Goal: Task Accomplishment & Management: Manage account settings

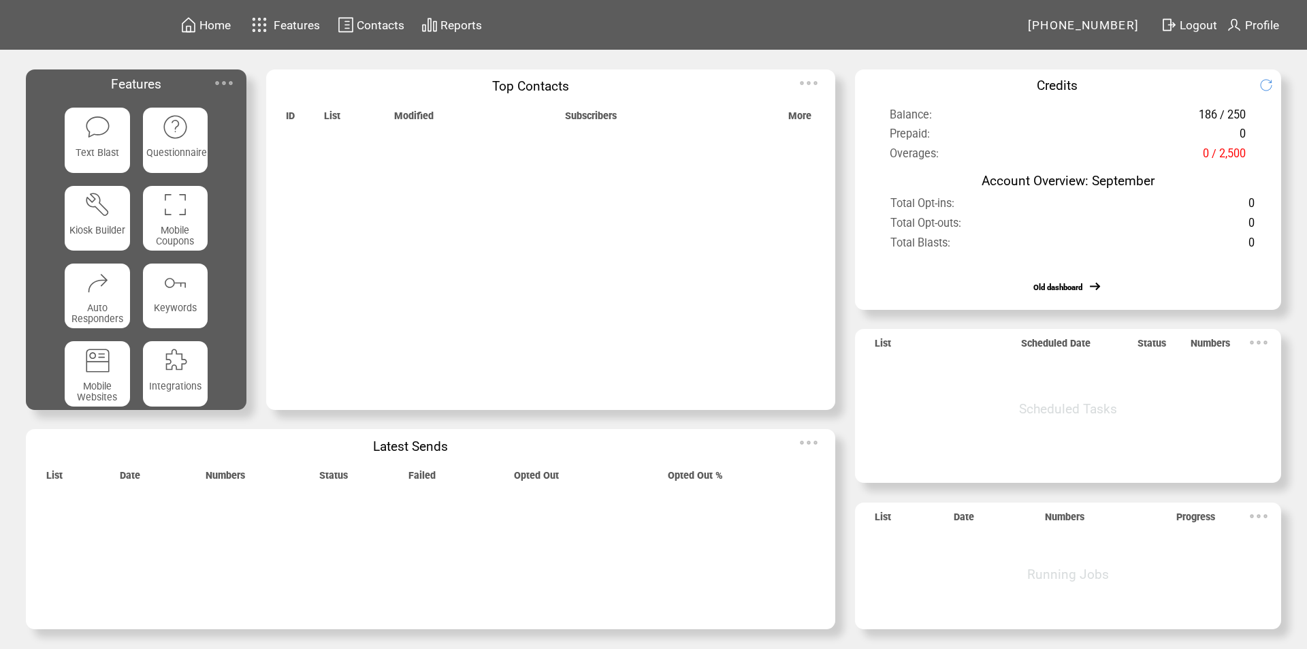
click at [276, 27] on span "Features" at bounding box center [297, 25] width 46 height 14
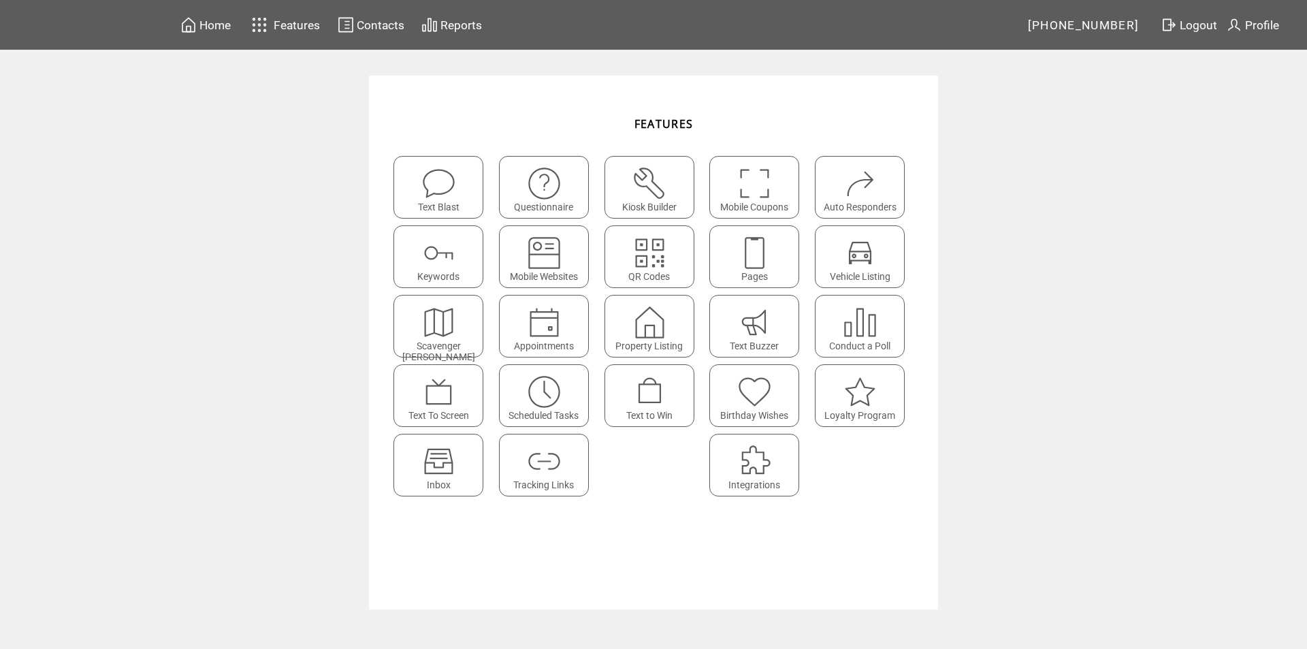
click at [448, 479] on span "Inbox" at bounding box center [439, 484] width 24 height 11
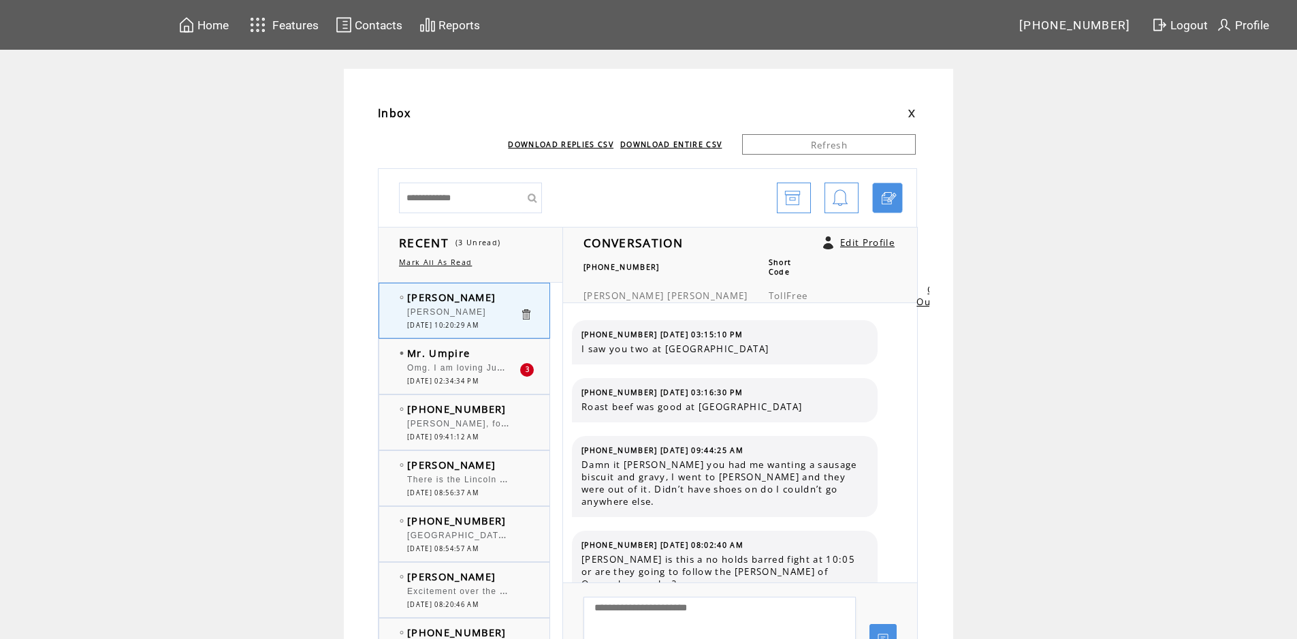
scroll to position [401, 0]
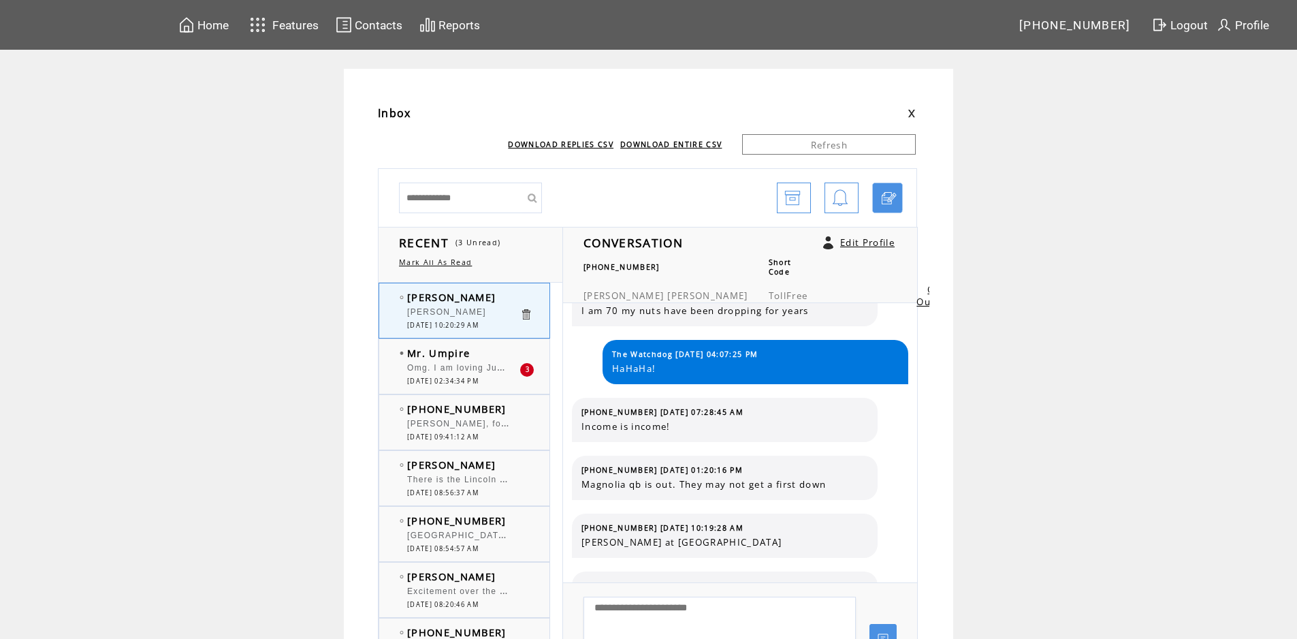
click at [490, 356] on td "Mr. Umpire" at bounding box center [463, 353] width 112 height 14
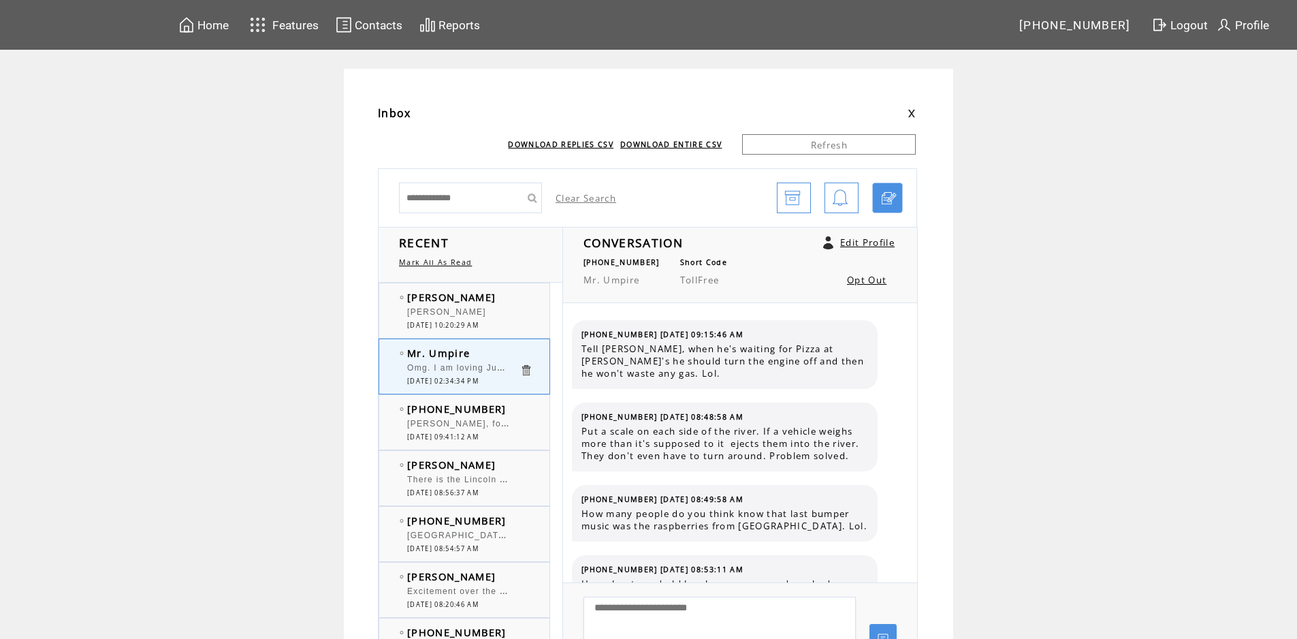
scroll to position [1225, 0]
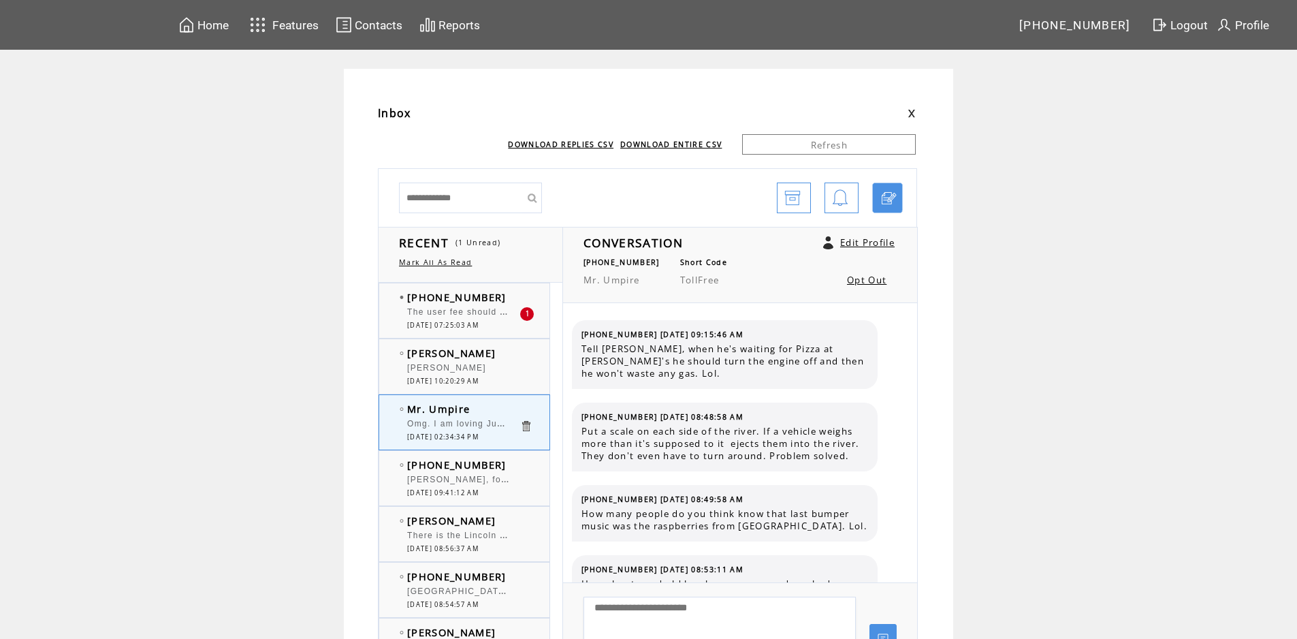
scroll to position [1225, 0]
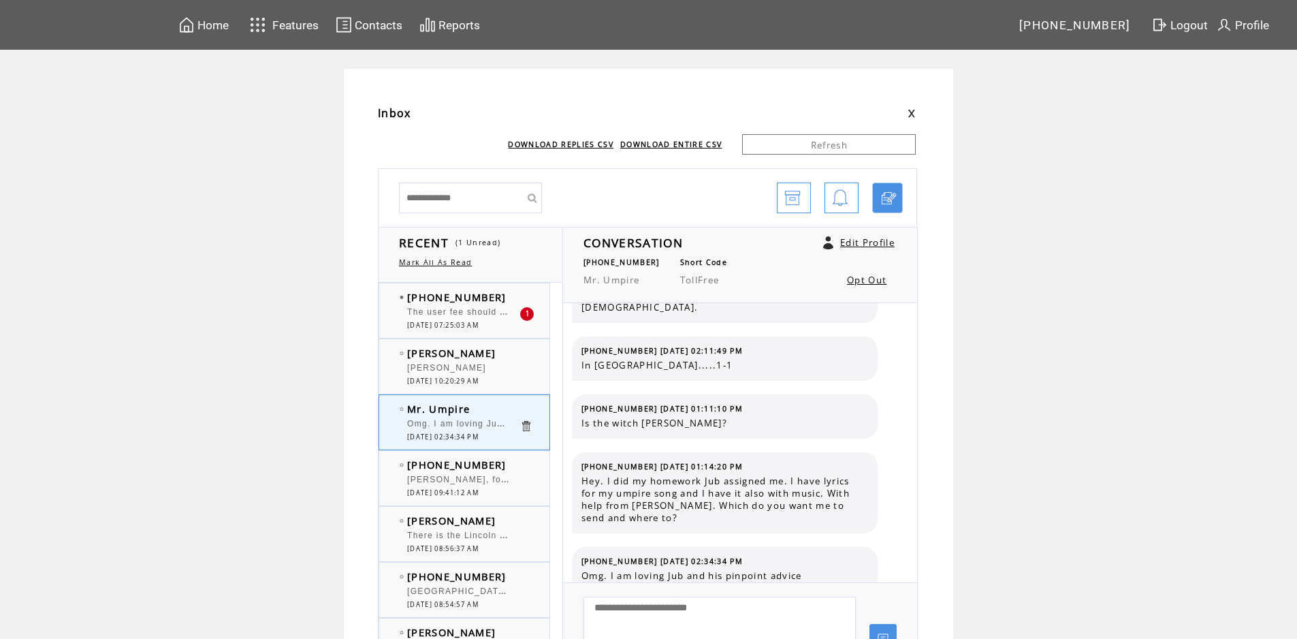
click at [515, 301] on td "[PHONE_NUMBER]" at bounding box center [463, 297] width 112 height 14
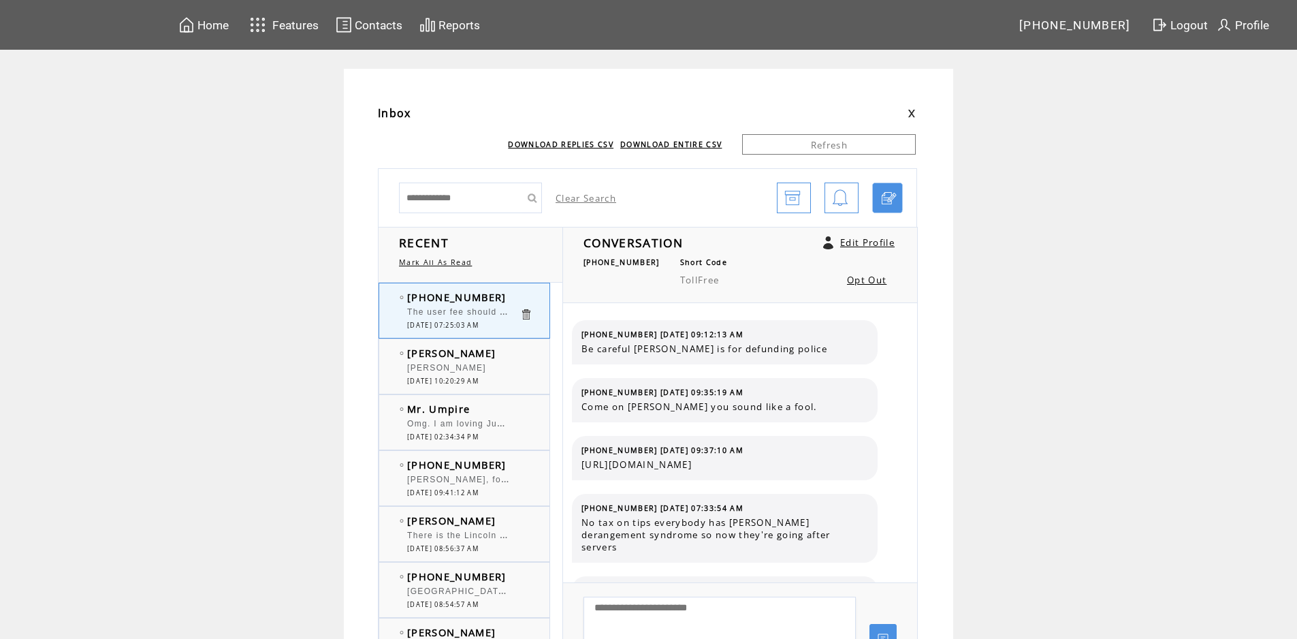
scroll to position [3330, 0]
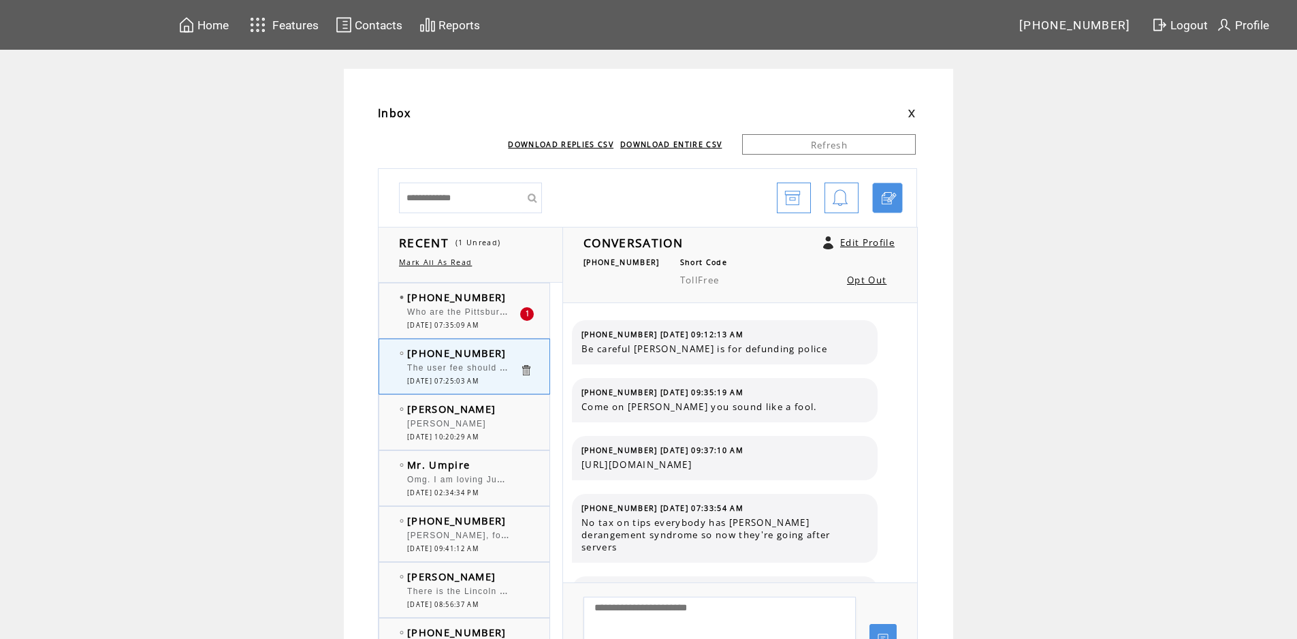
scroll to position [3330, 0]
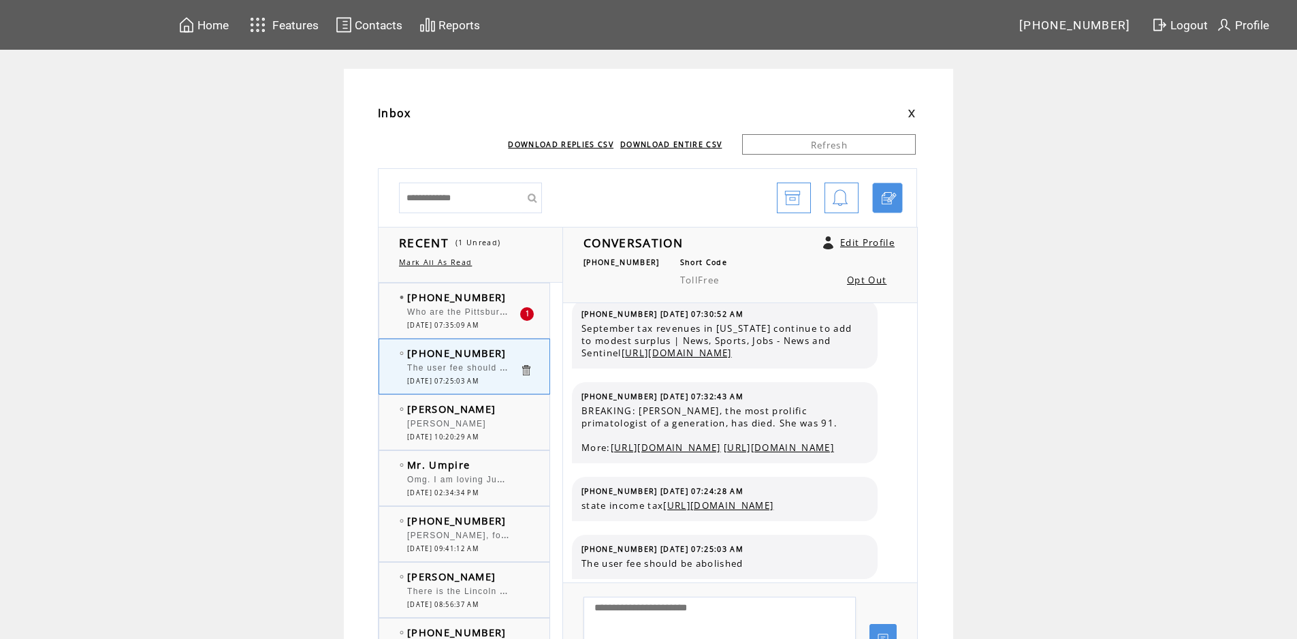
click at [481, 302] on span "[PHONE_NUMBER]" at bounding box center [456, 297] width 99 height 14
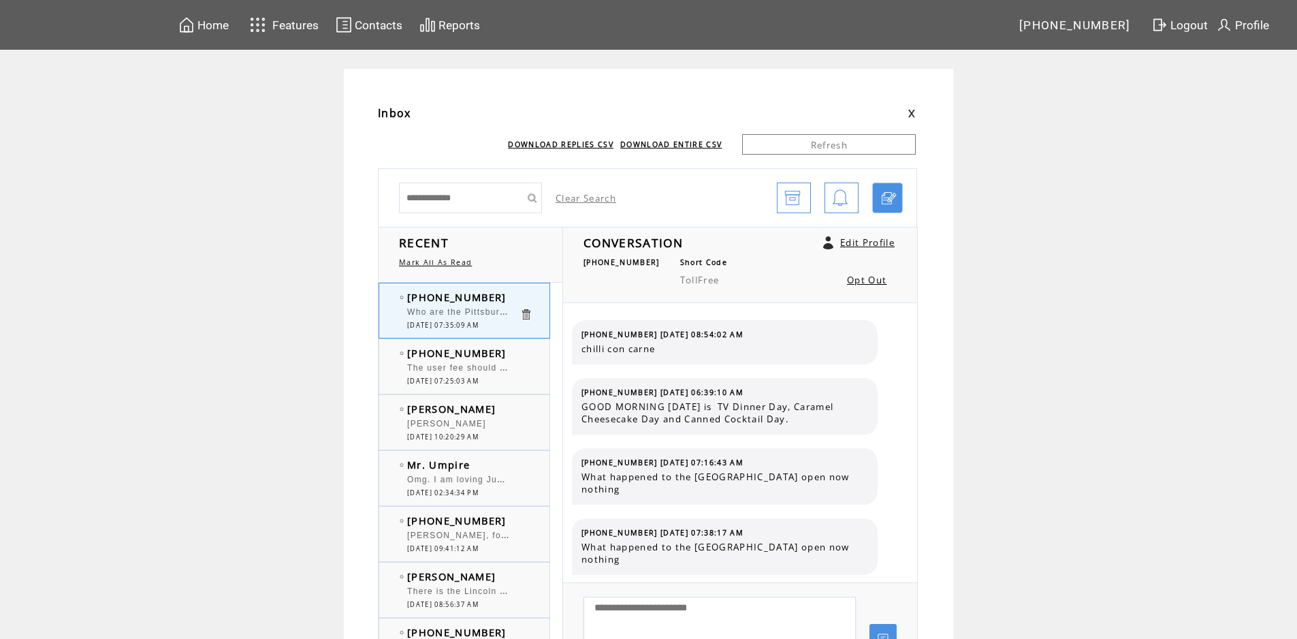
scroll to position [822, 0]
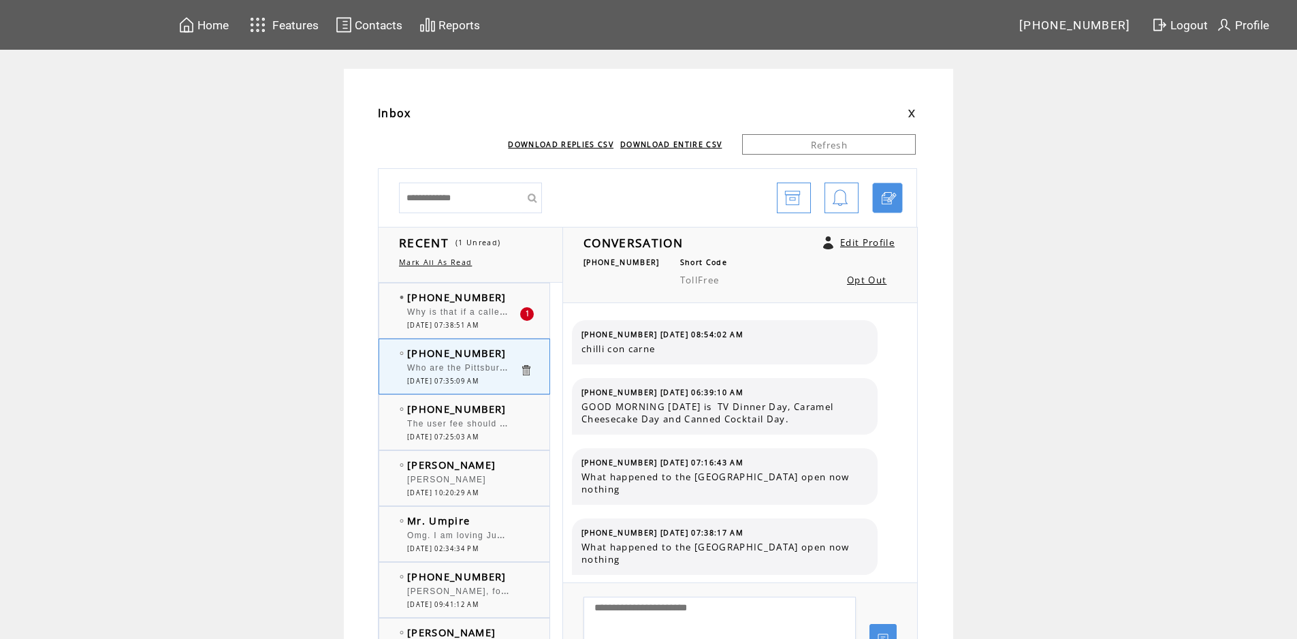
scroll to position [822, 0]
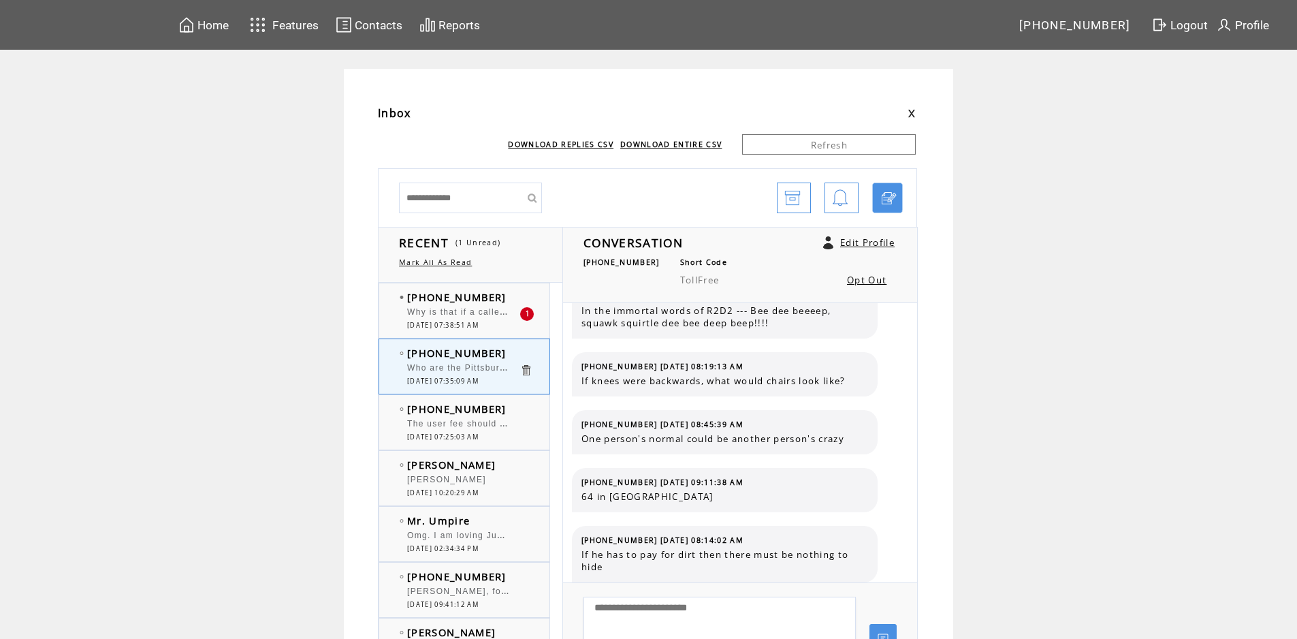
click at [516, 302] on td "[PHONE_NUMBER]" at bounding box center [463, 297] width 112 height 14
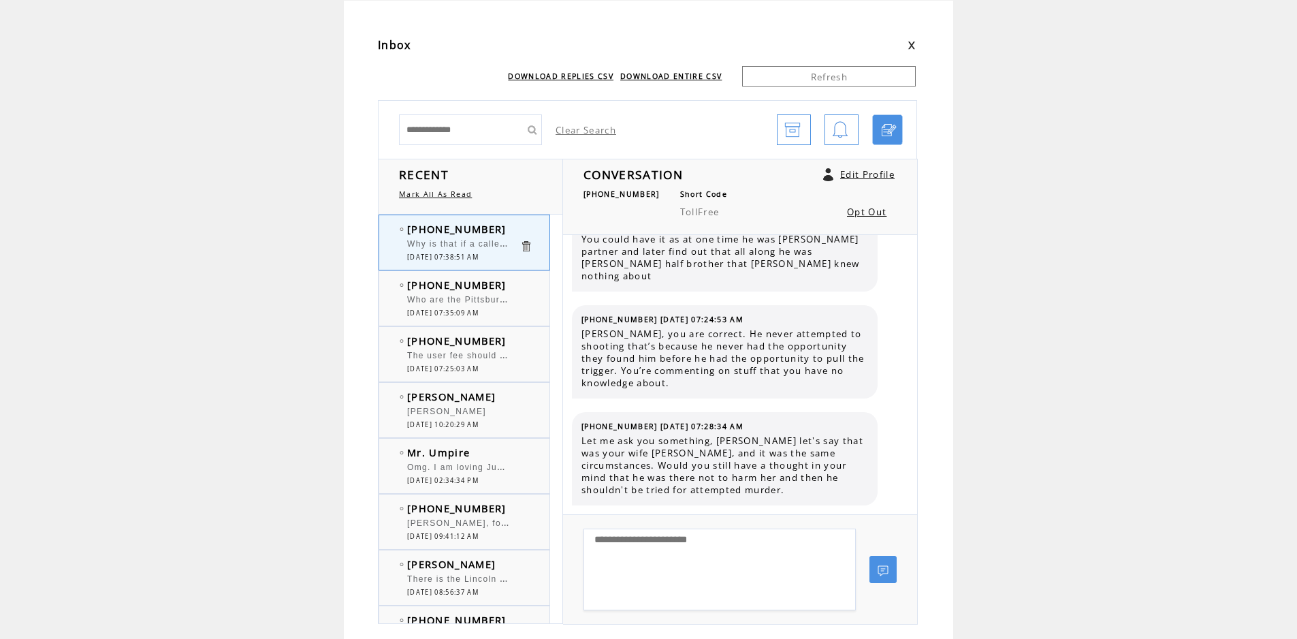
scroll to position [1964, 0]
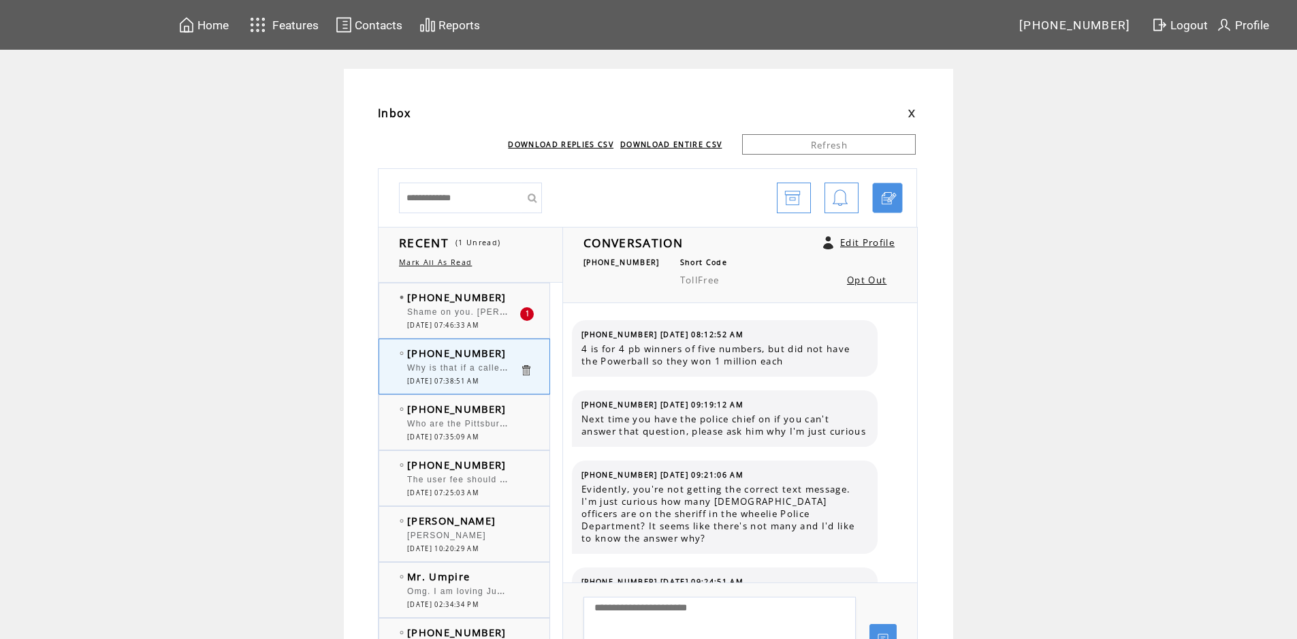
scroll to position [1964, 0]
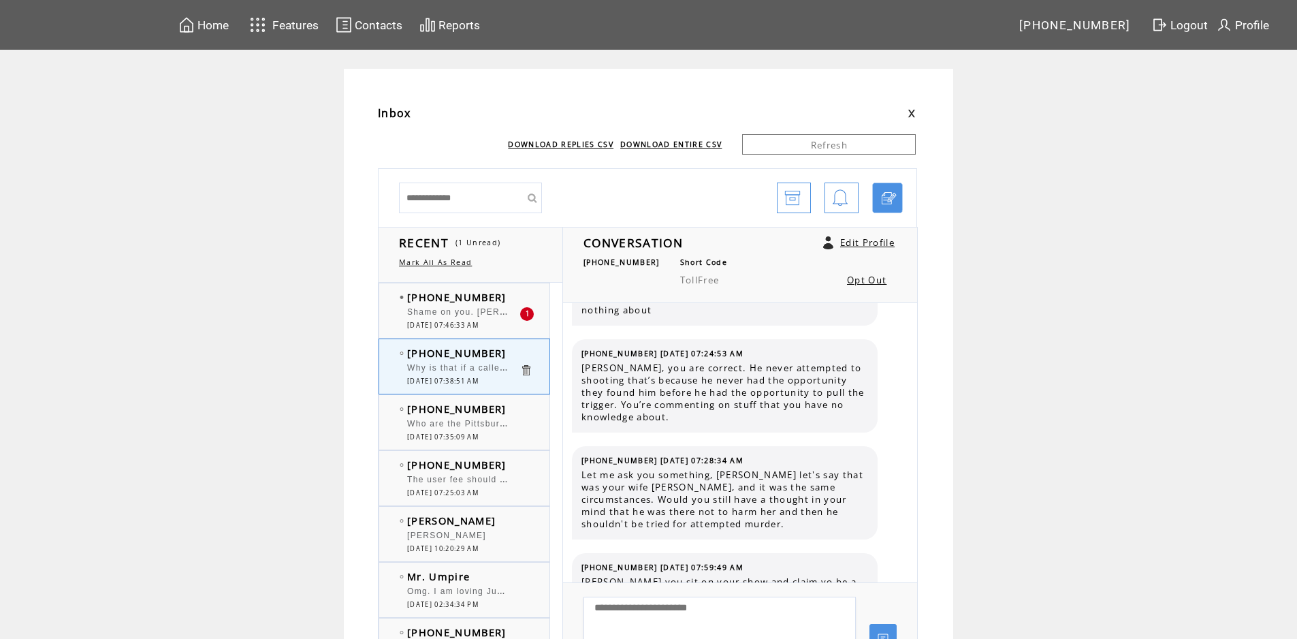
click at [514, 293] on td "[PHONE_NUMBER]" at bounding box center [463, 297] width 112 height 14
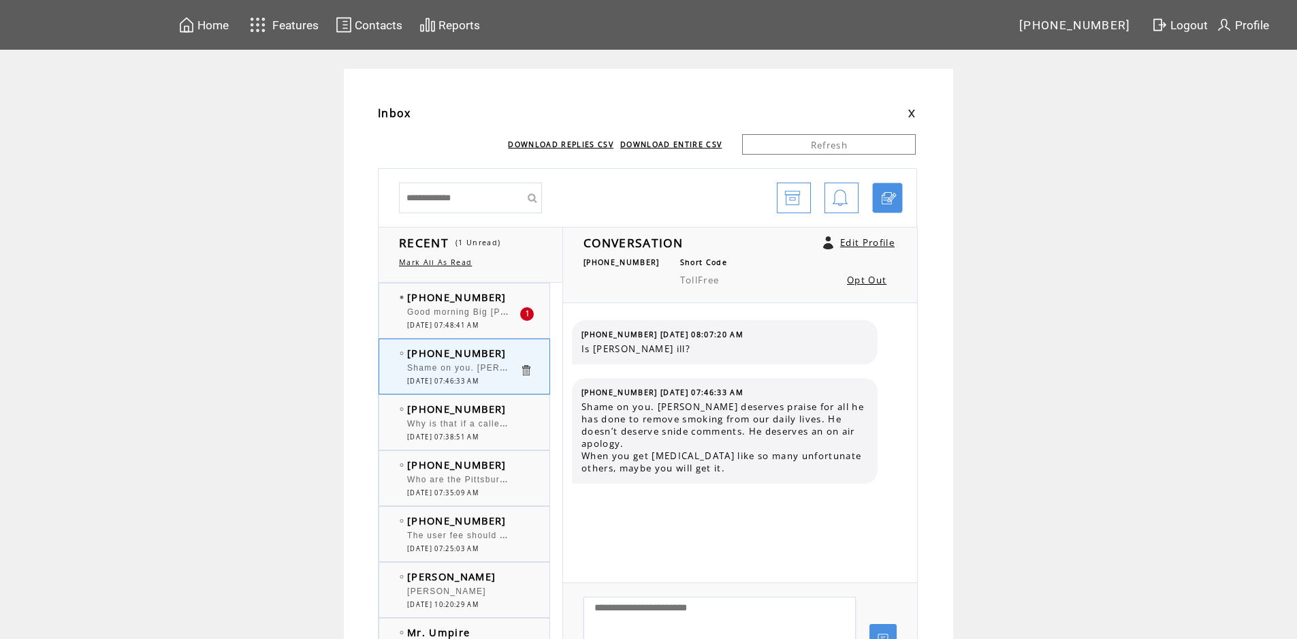
click at [516, 298] on td "[PHONE_NUMBER]" at bounding box center [463, 297] width 112 height 14
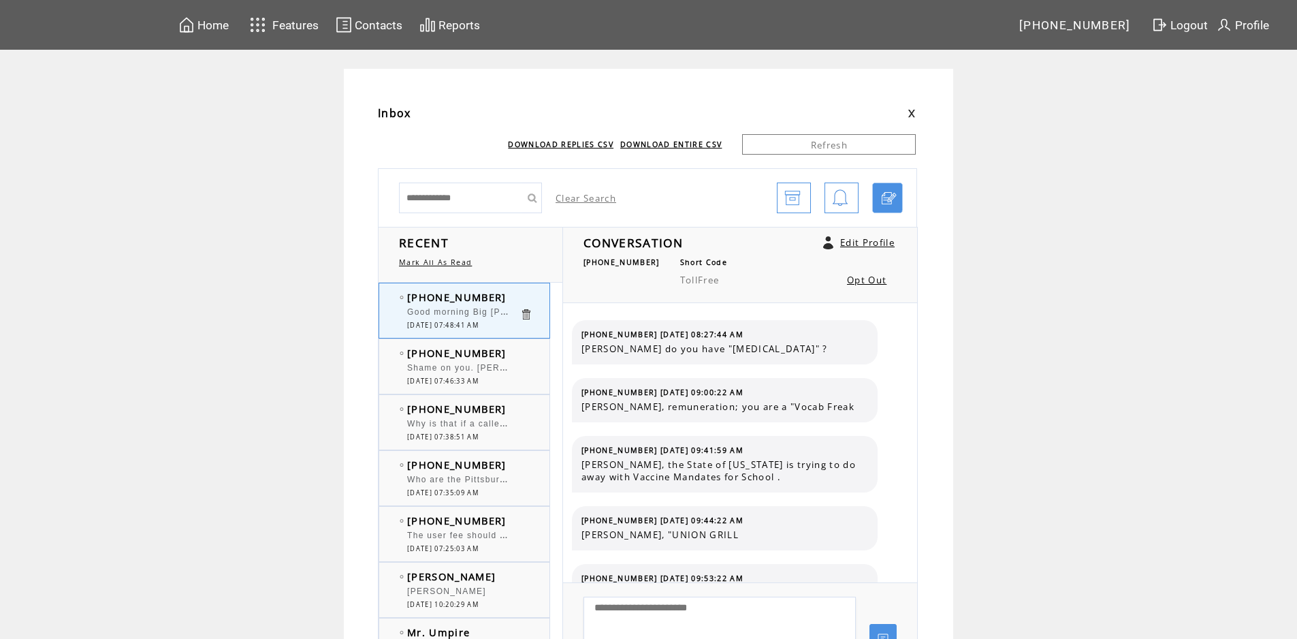
scroll to position [9063, 0]
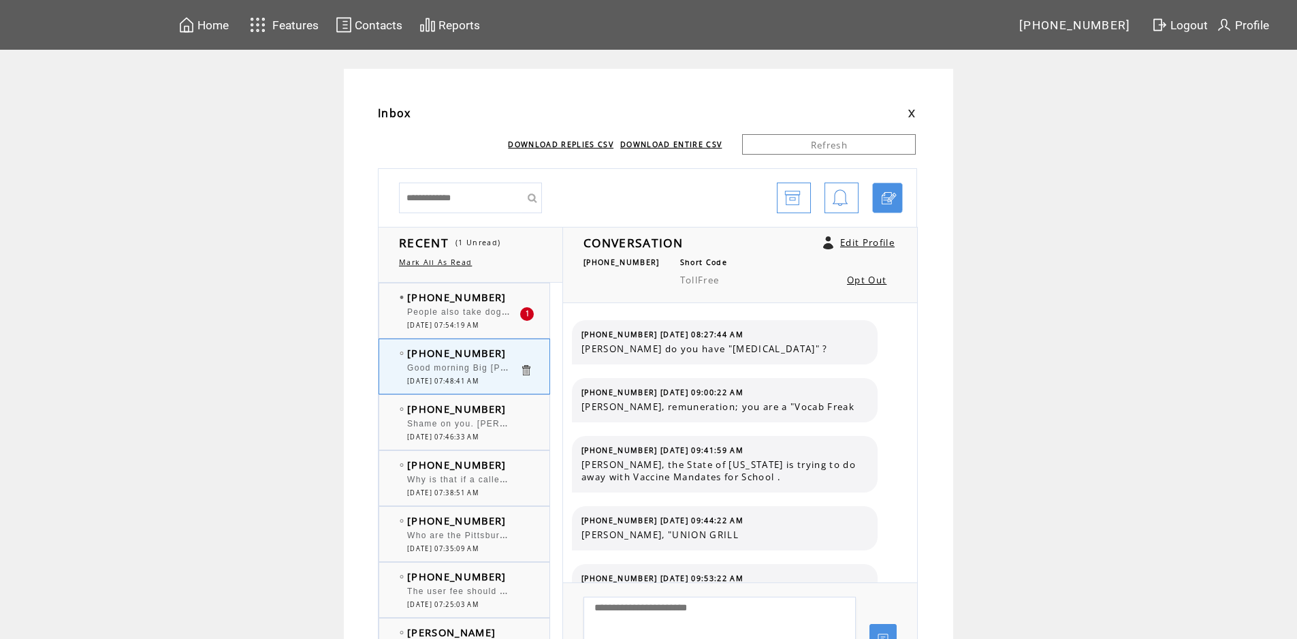
scroll to position [9063, 0]
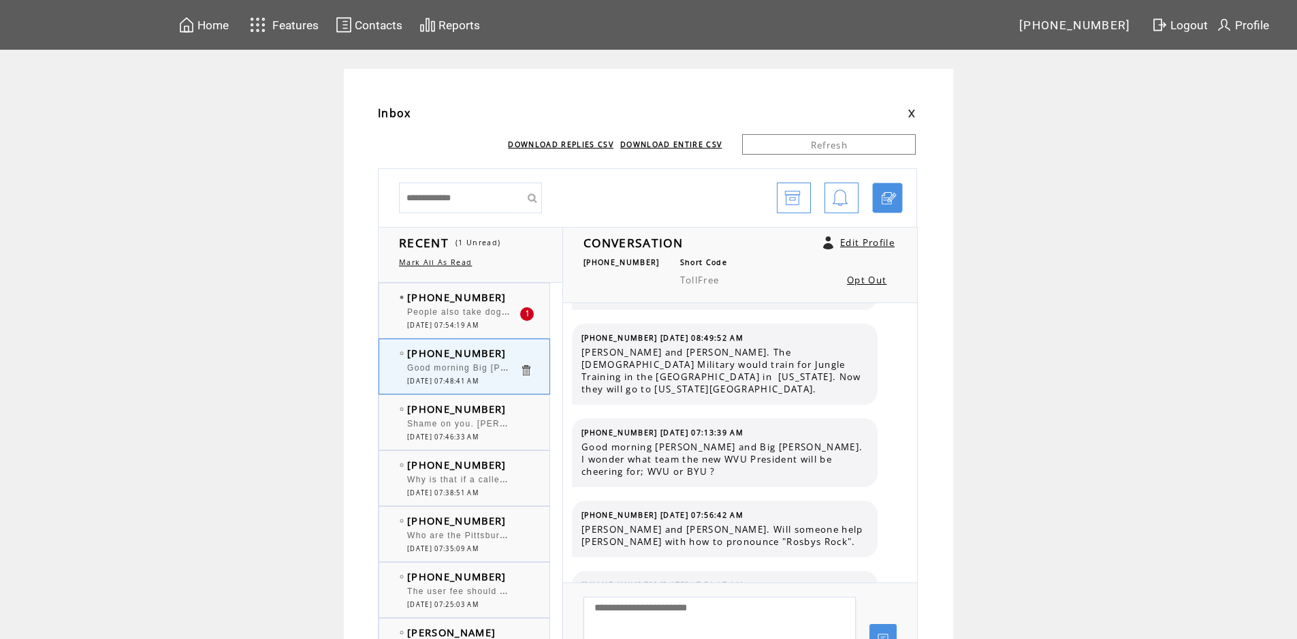
click at [486, 311] on span "People also take dogs to music under stars at [GEOGRAPHIC_DATA]. People sit on …" at bounding box center [759, 311] width 705 height 14
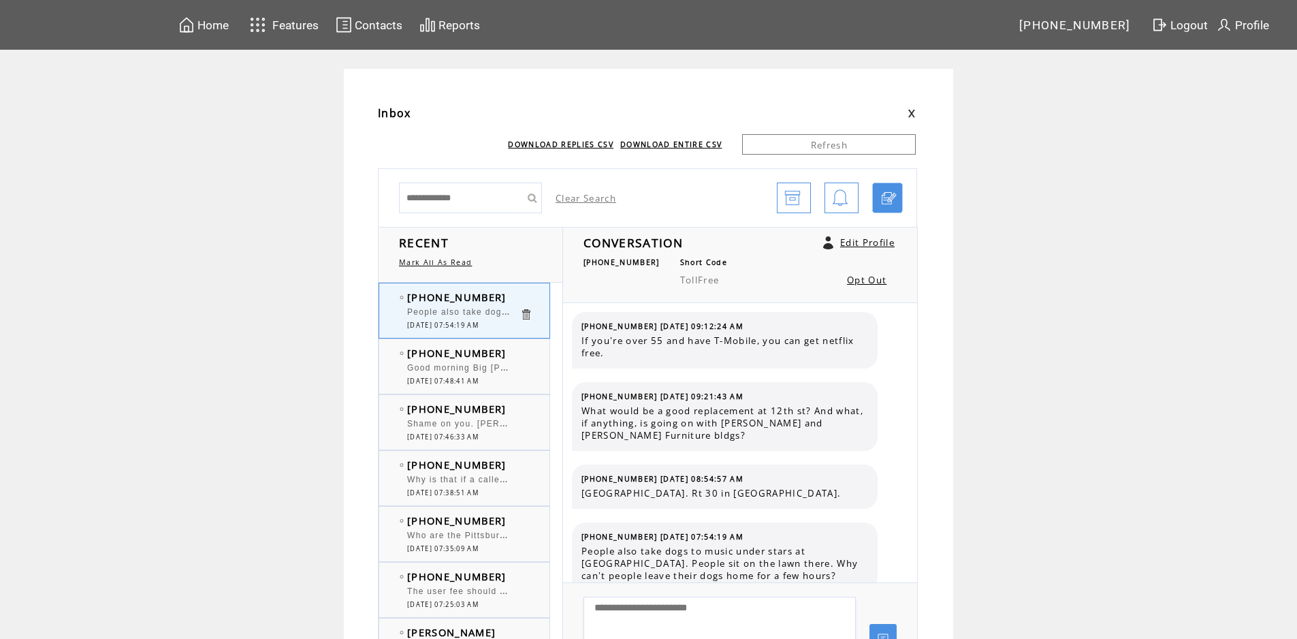
scroll to position [68, 0]
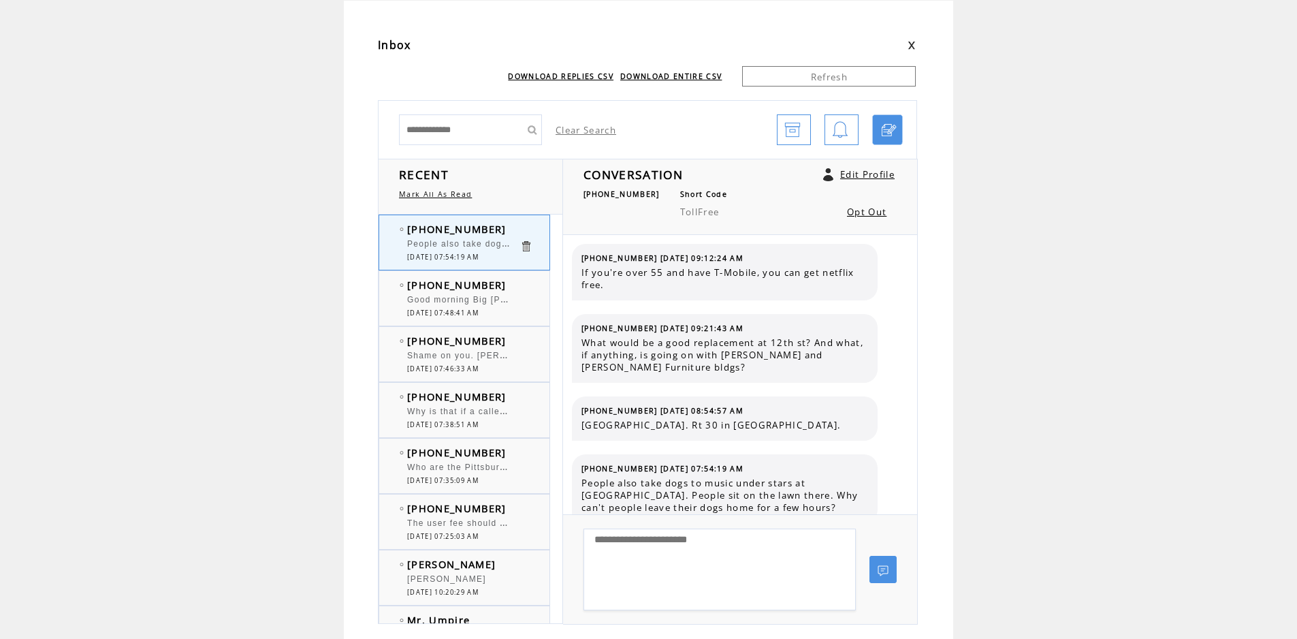
click at [500, 289] on td "[PHONE_NUMBER]" at bounding box center [463, 285] width 112 height 14
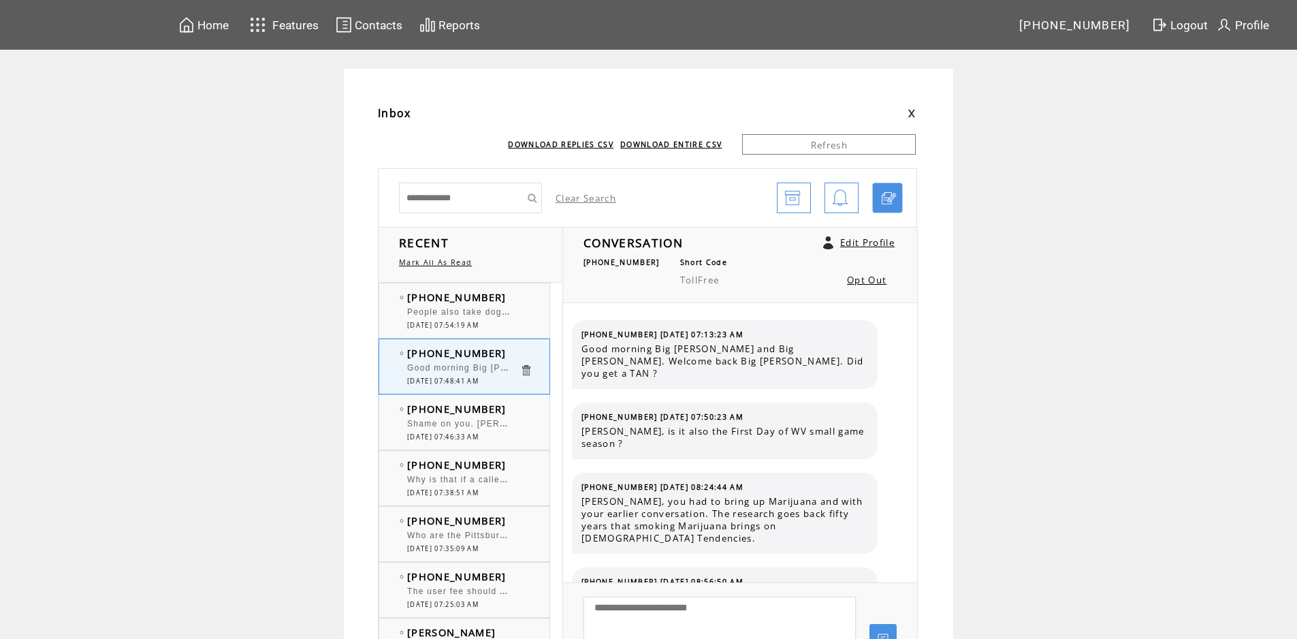
scroll to position [8386, 0]
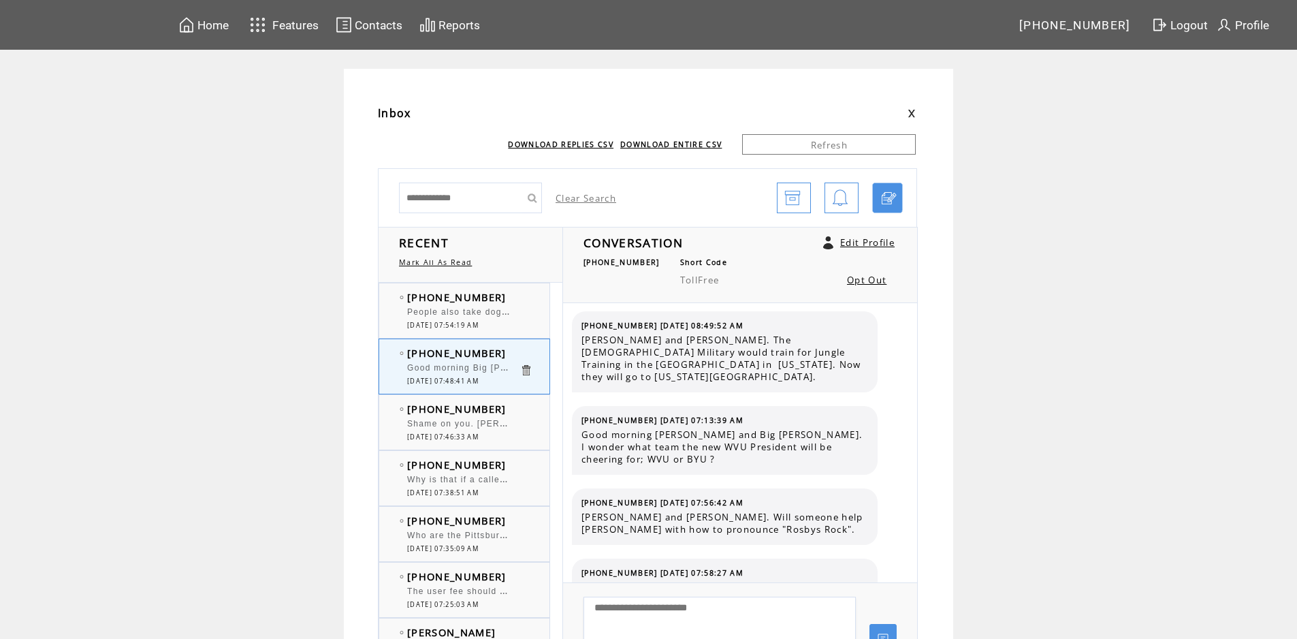
click at [516, 300] on td "[PHONE_NUMBER]" at bounding box center [463, 297] width 112 height 14
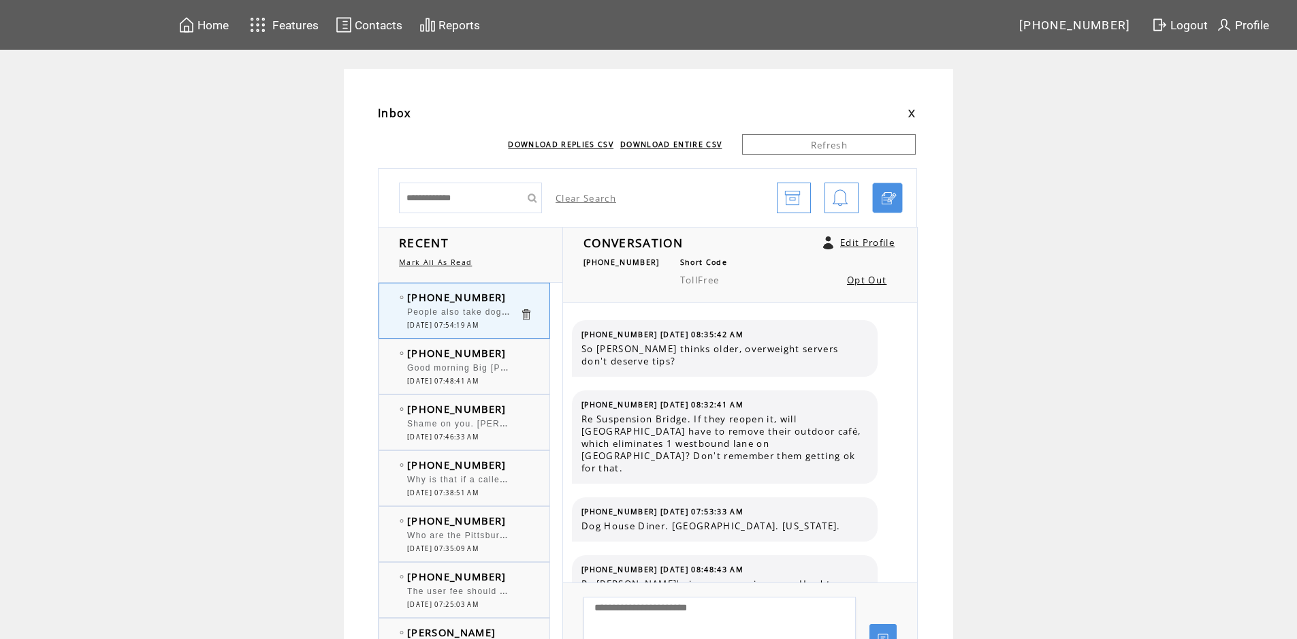
scroll to position [813, 0]
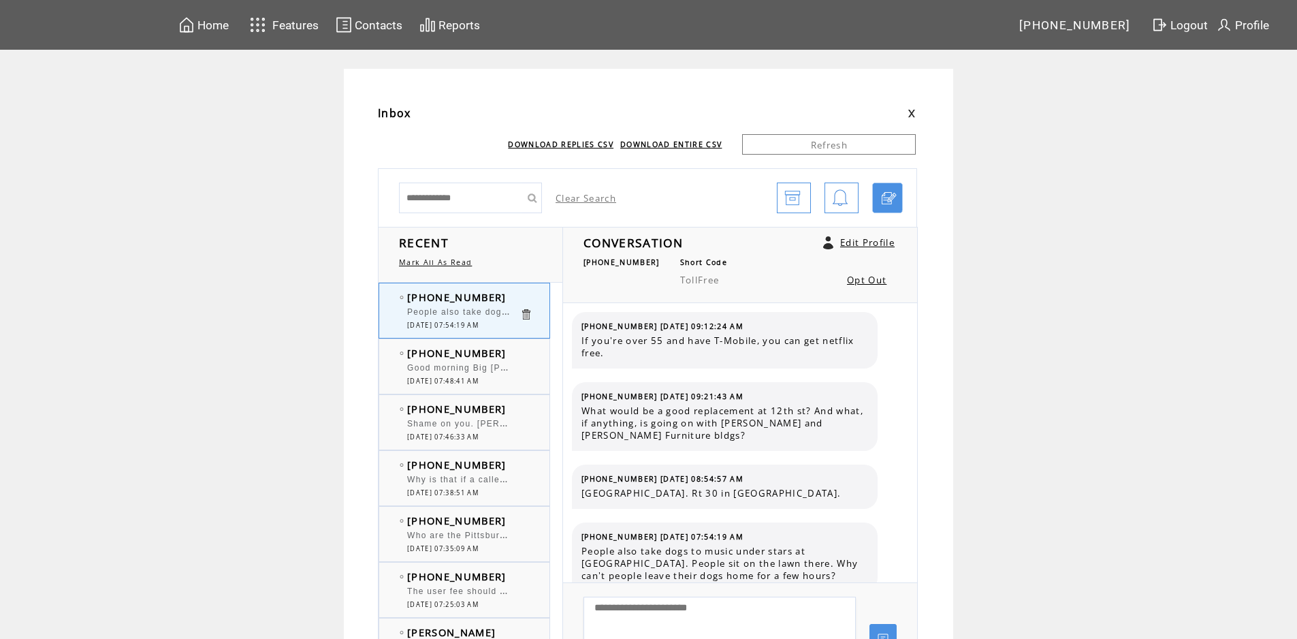
click at [510, 466] on td "[PHONE_NUMBER]" at bounding box center [463, 465] width 112 height 14
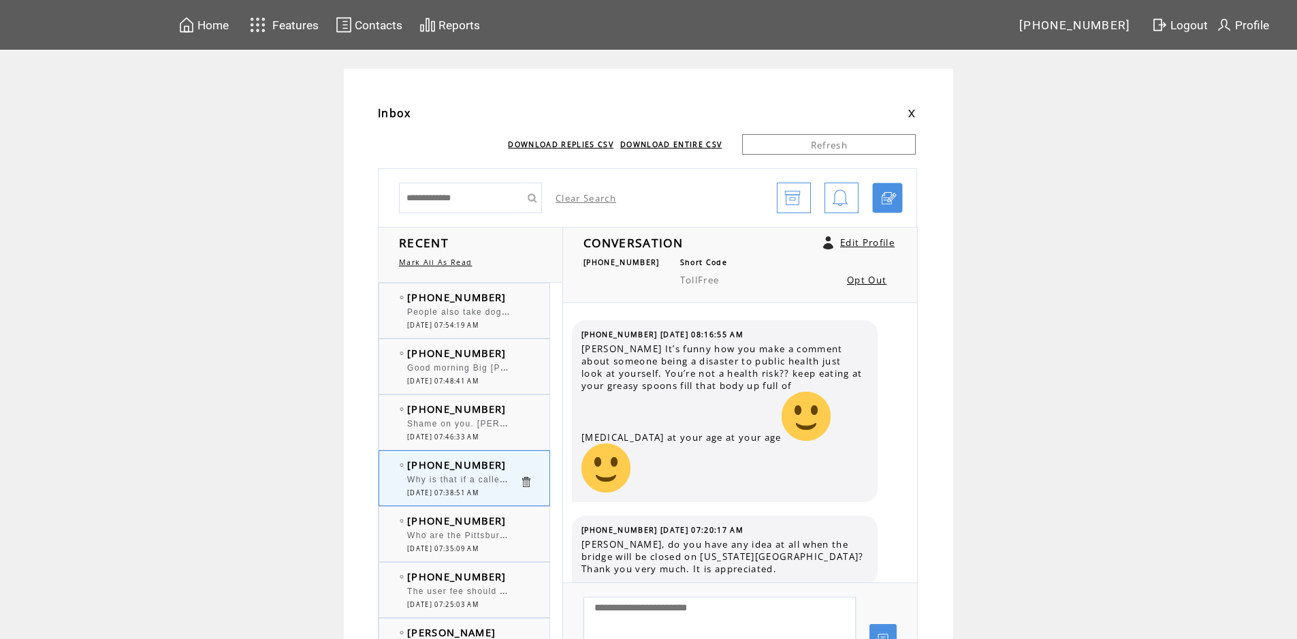
scroll to position [1495, 0]
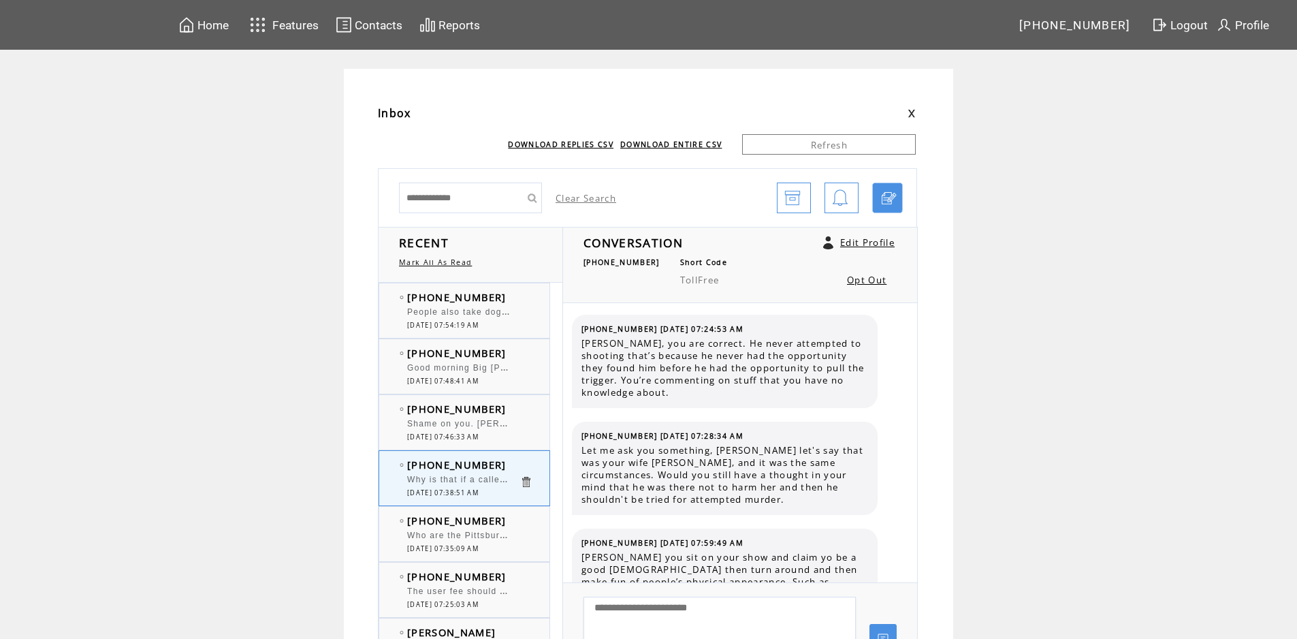
click at [497, 404] on td "[PHONE_NUMBER]" at bounding box center [463, 409] width 112 height 14
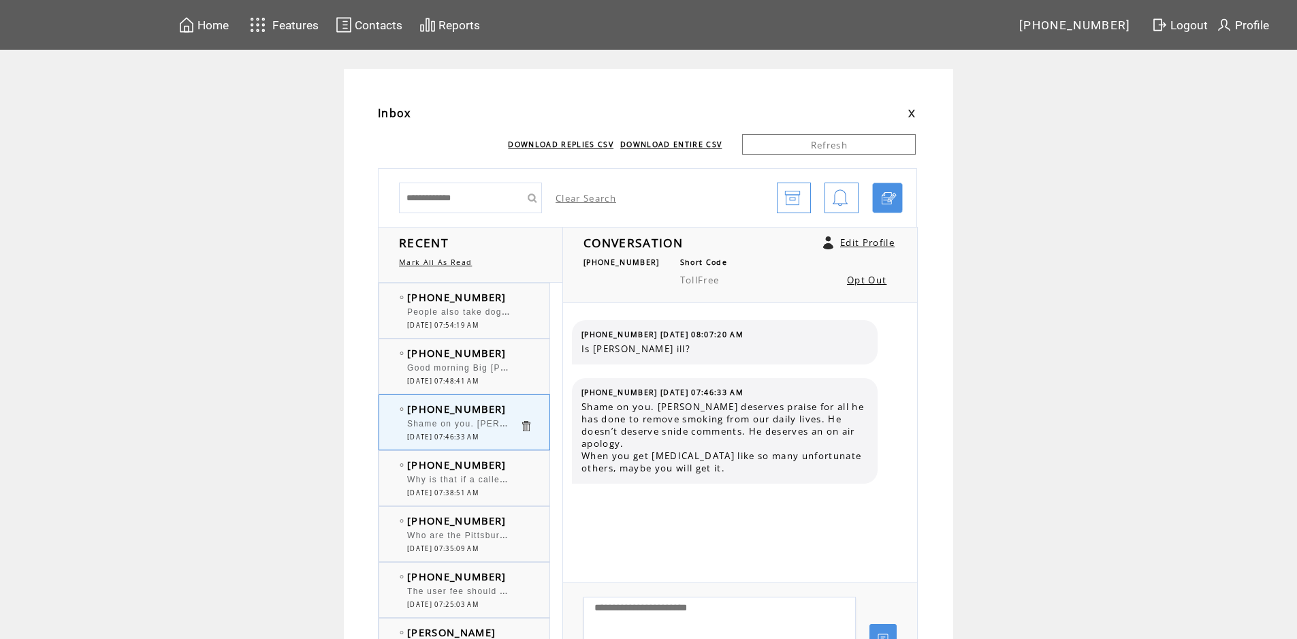
click at [513, 304] on div at bounding box center [463, 305] width 112 height 3
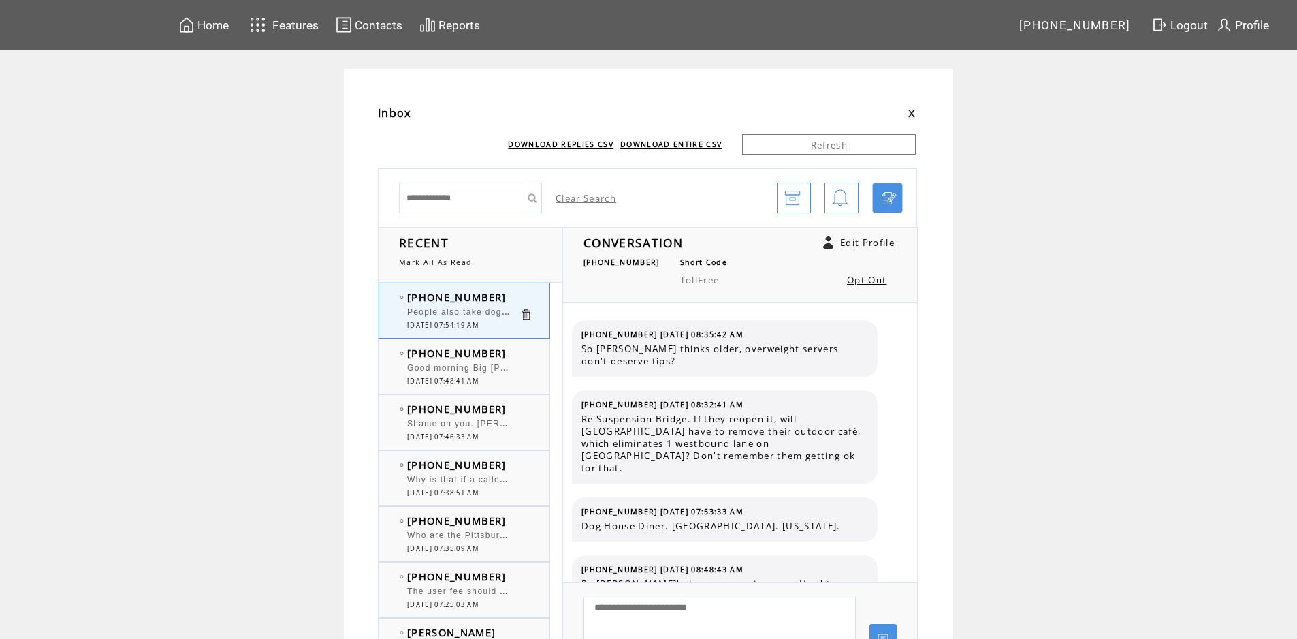
scroll to position [813, 0]
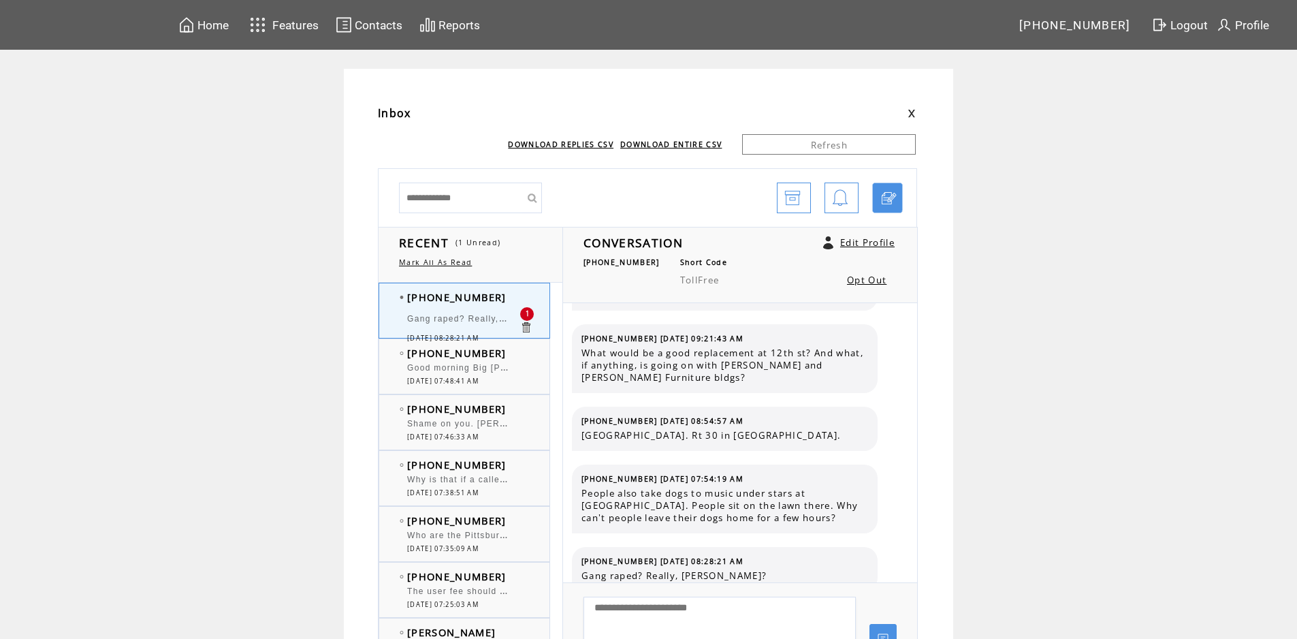
click at [520, 356] on td "[PHONE_NUMBER]" at bounding box center [463, 353] width 112 height 14
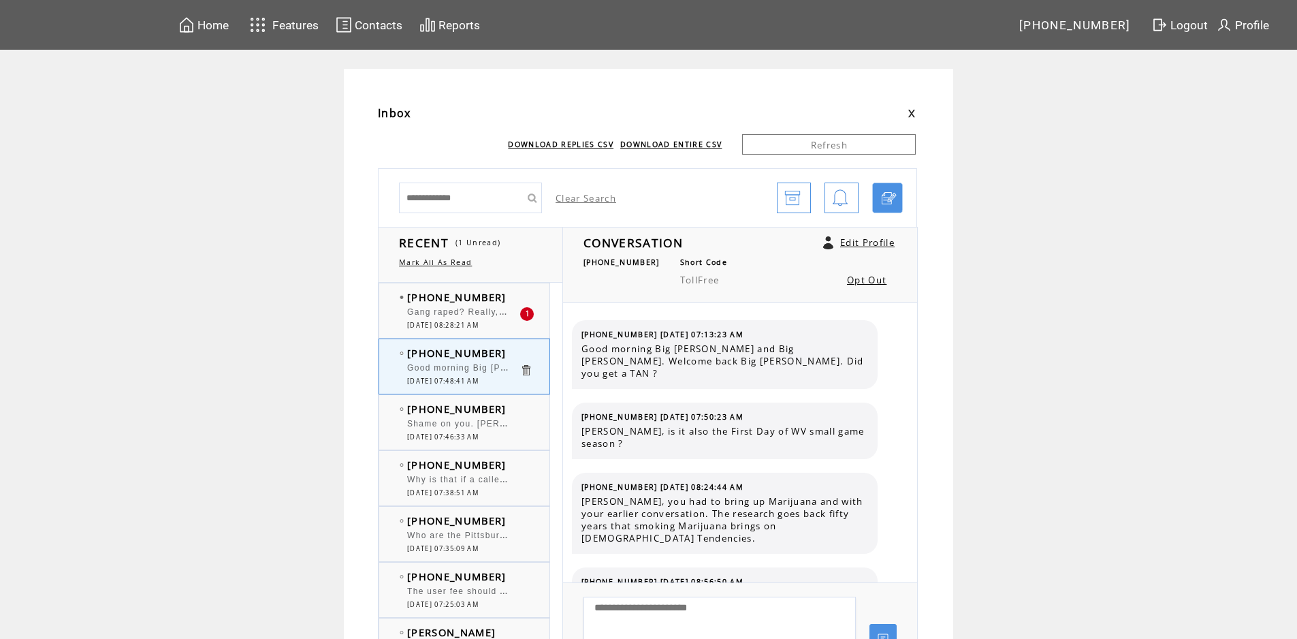
scroll to position [8386, 0]
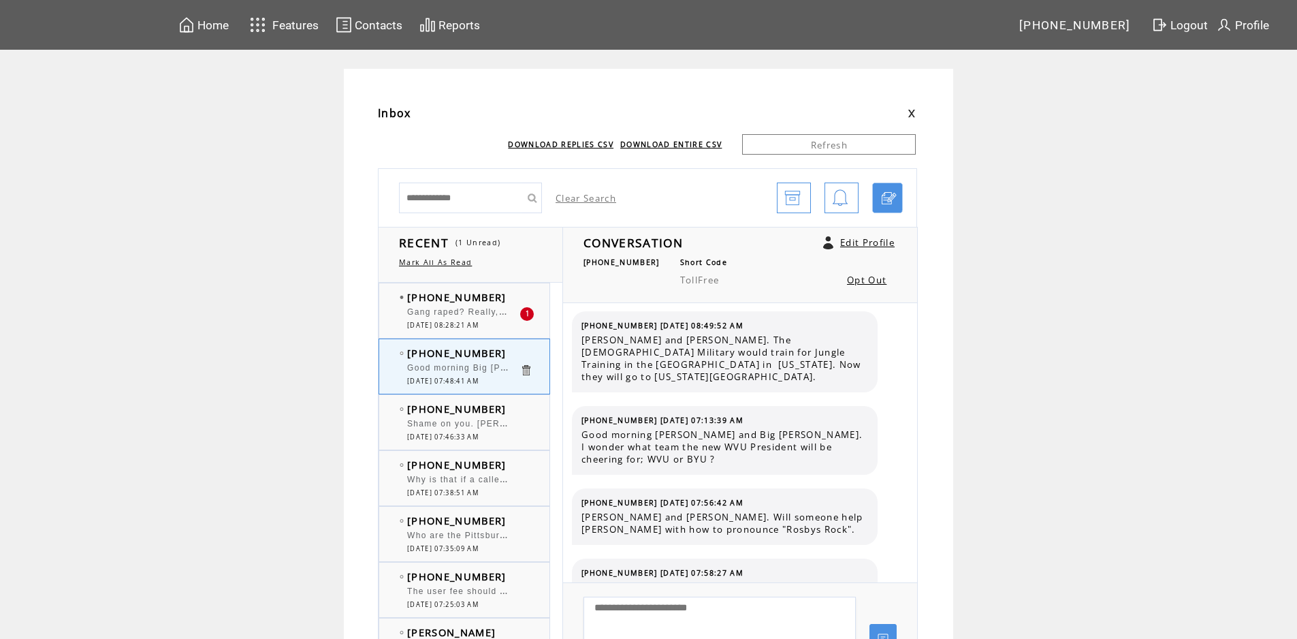
click at [505, 302] on td "[PHONE_NUMBER]" at bounding box center [463, 297] width 112 height 14
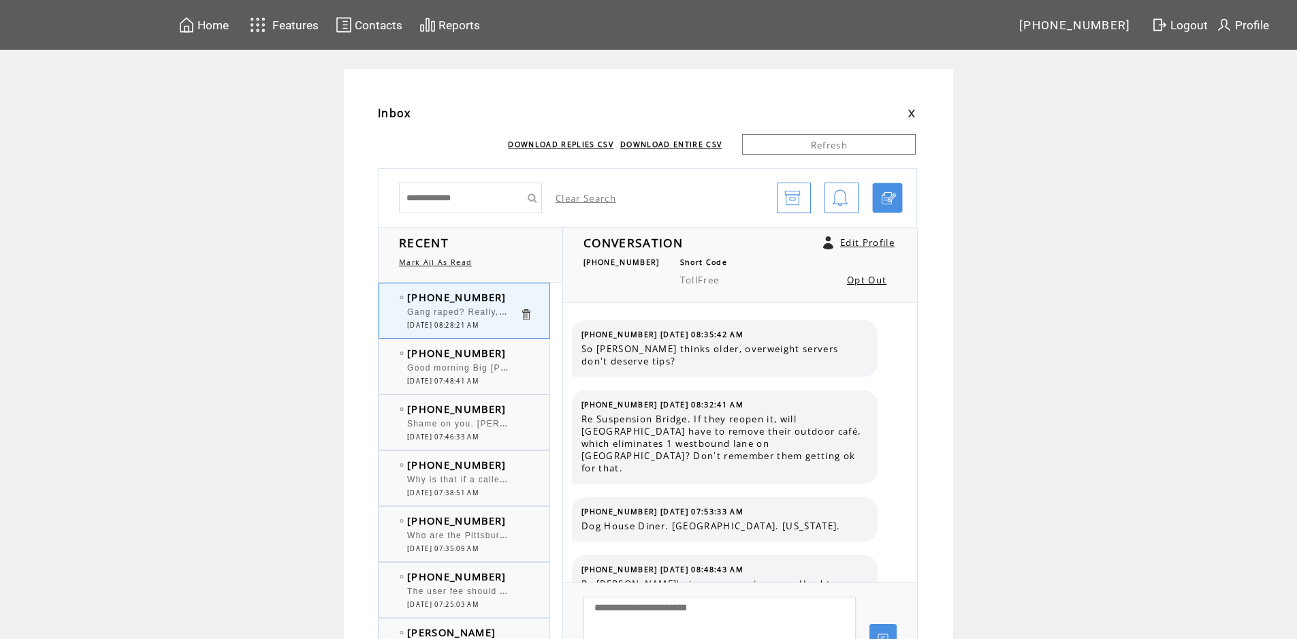
scroll to position [871, 0]
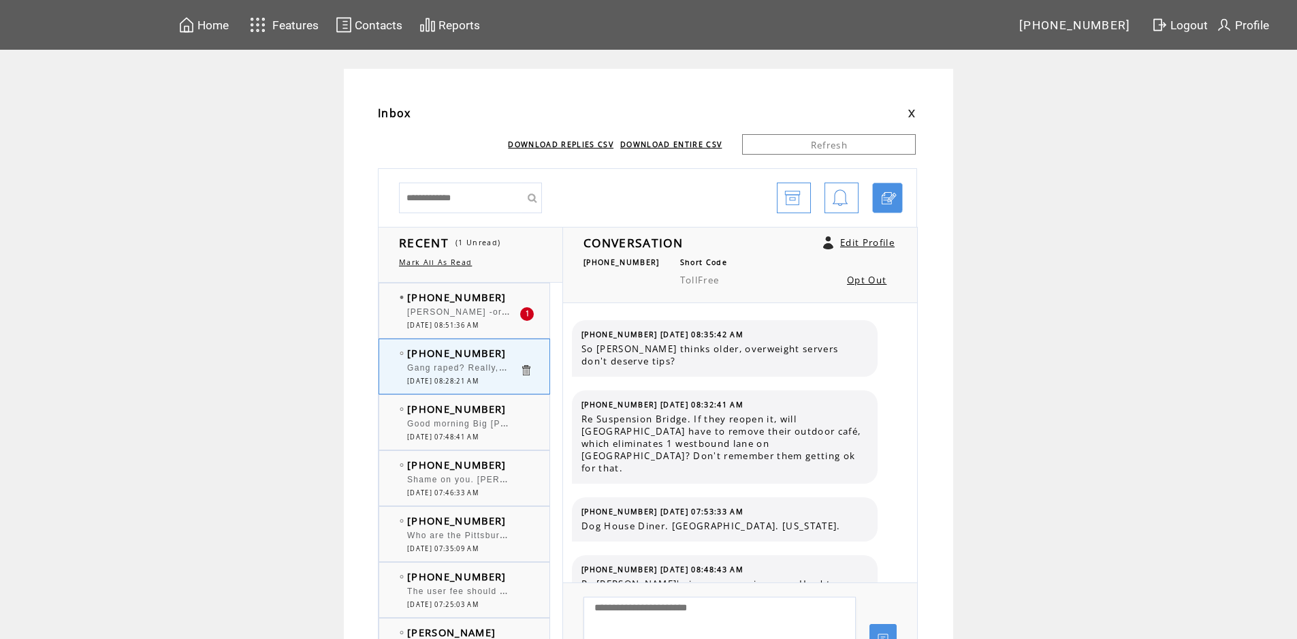
scroll to position [871, 0]
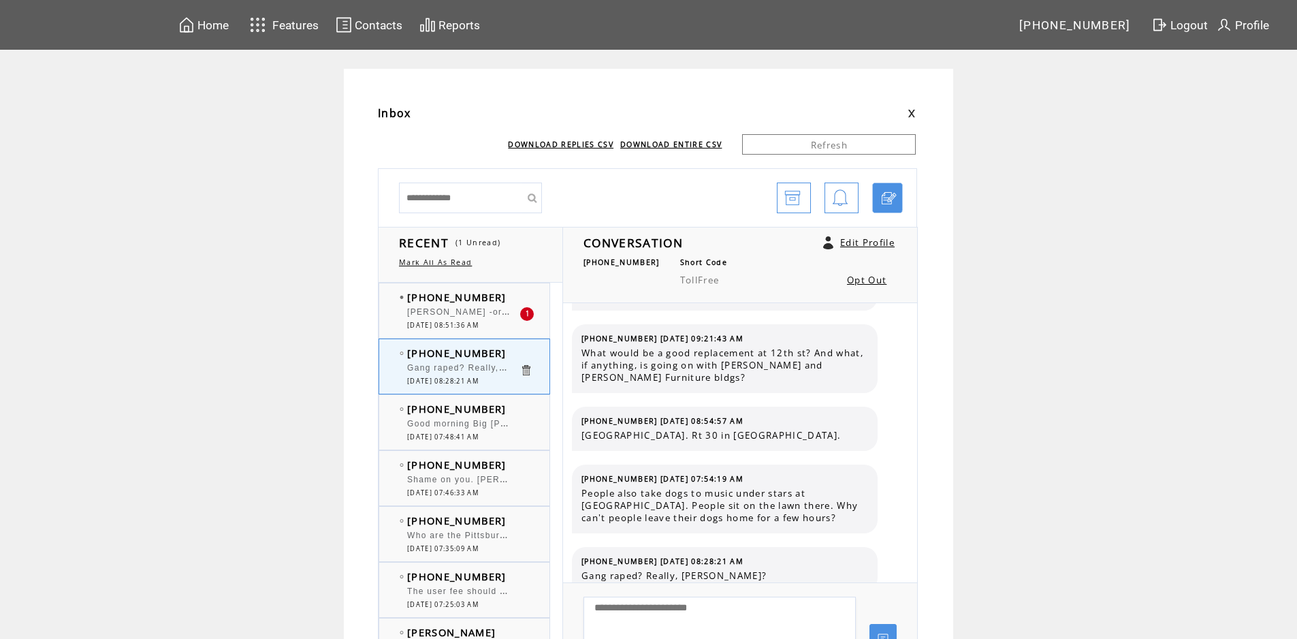
click at [519, 291] on td "[PHONE_NUMBER]" at bounding box center [463, 297] width 112 height 14
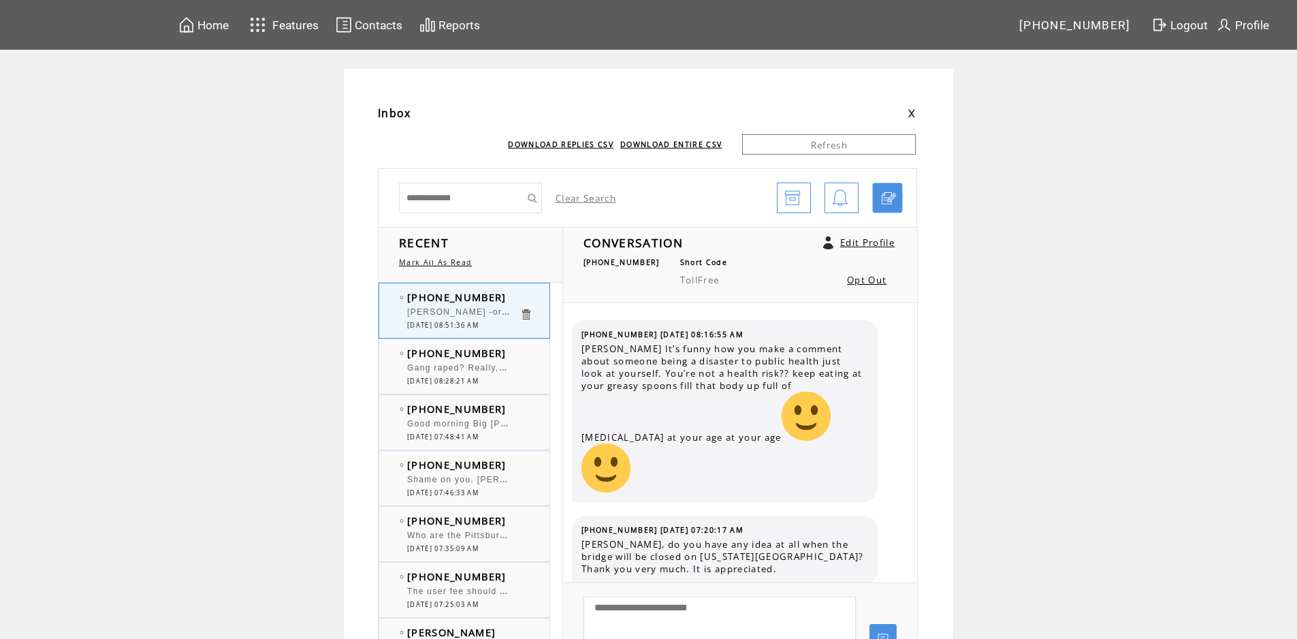
scroll to position [1553, 0]
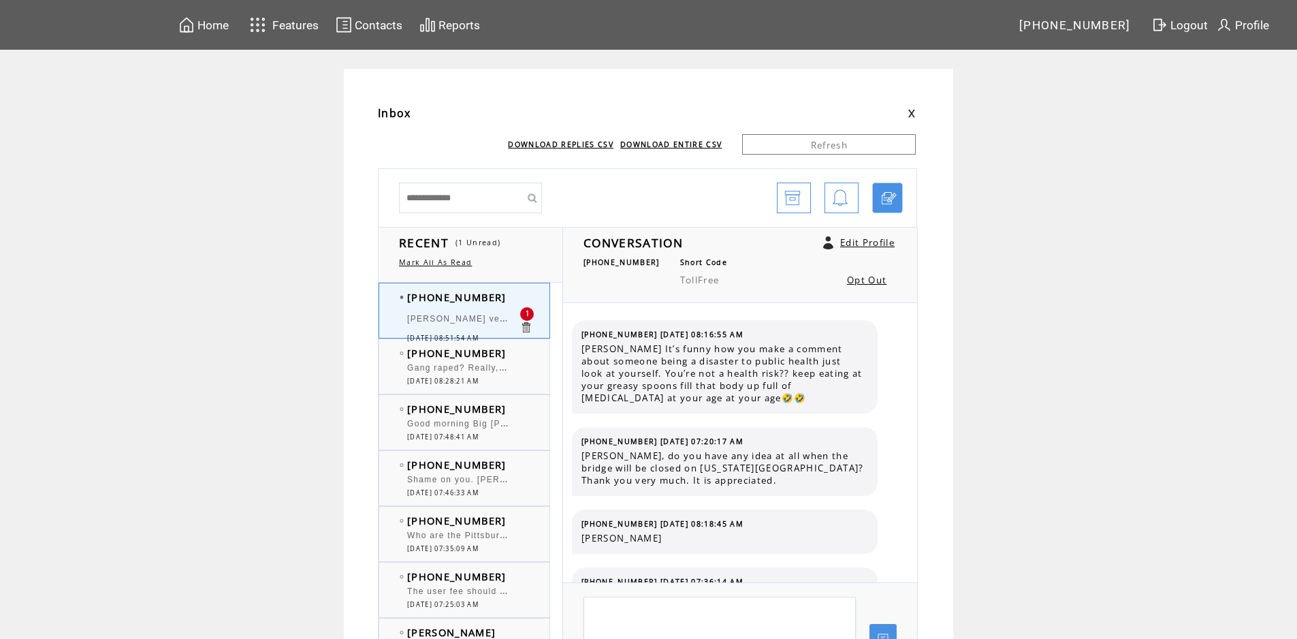
scroll to position [1610, 0]
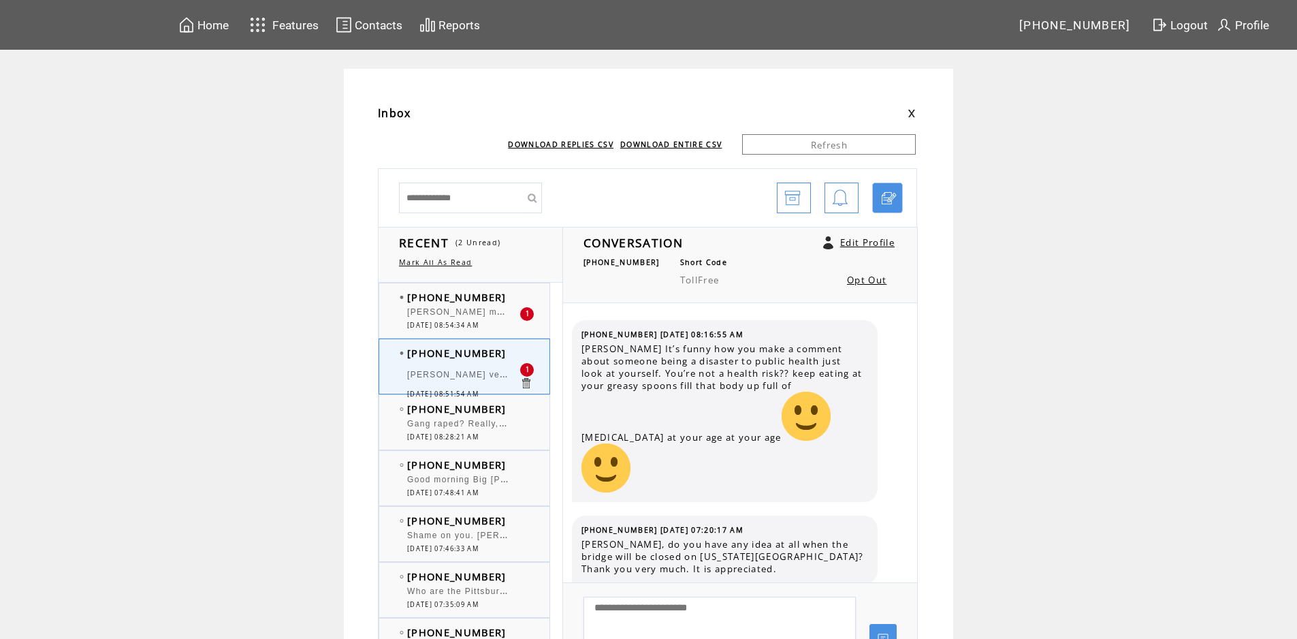
scroll to position [1610, 0]
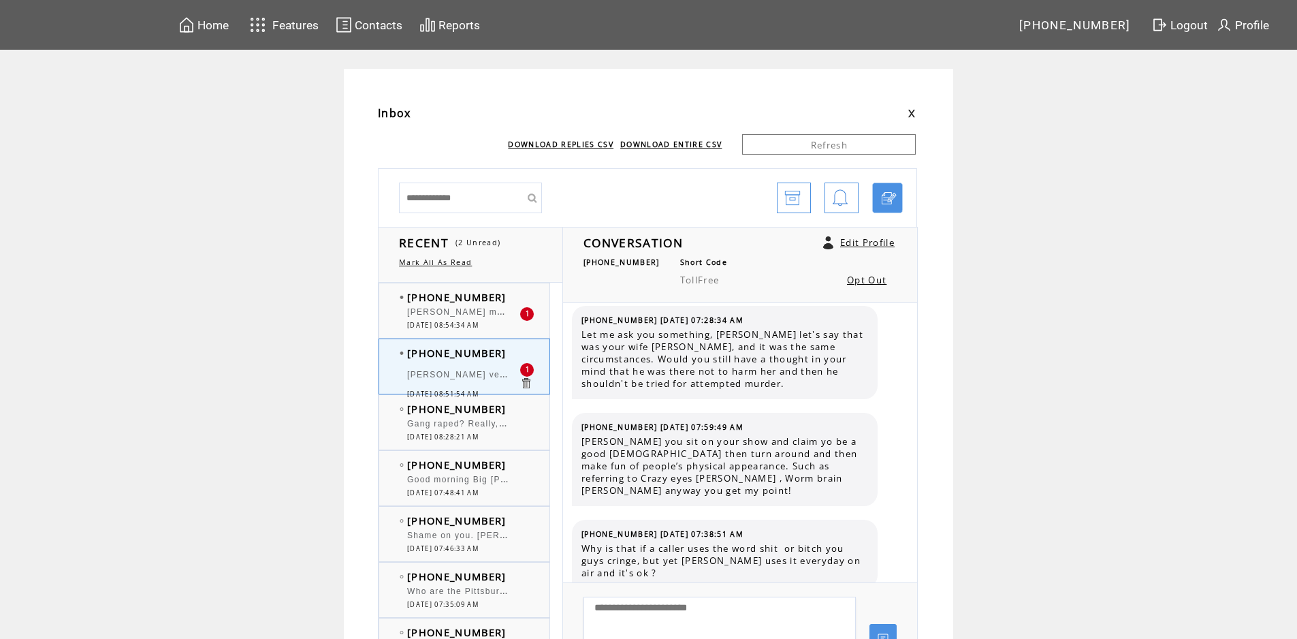
click at [508, 308] on span "[PERSON_NAME] mush overrated. He can't hit." at bounding box center [513, 311] width 212 height 14
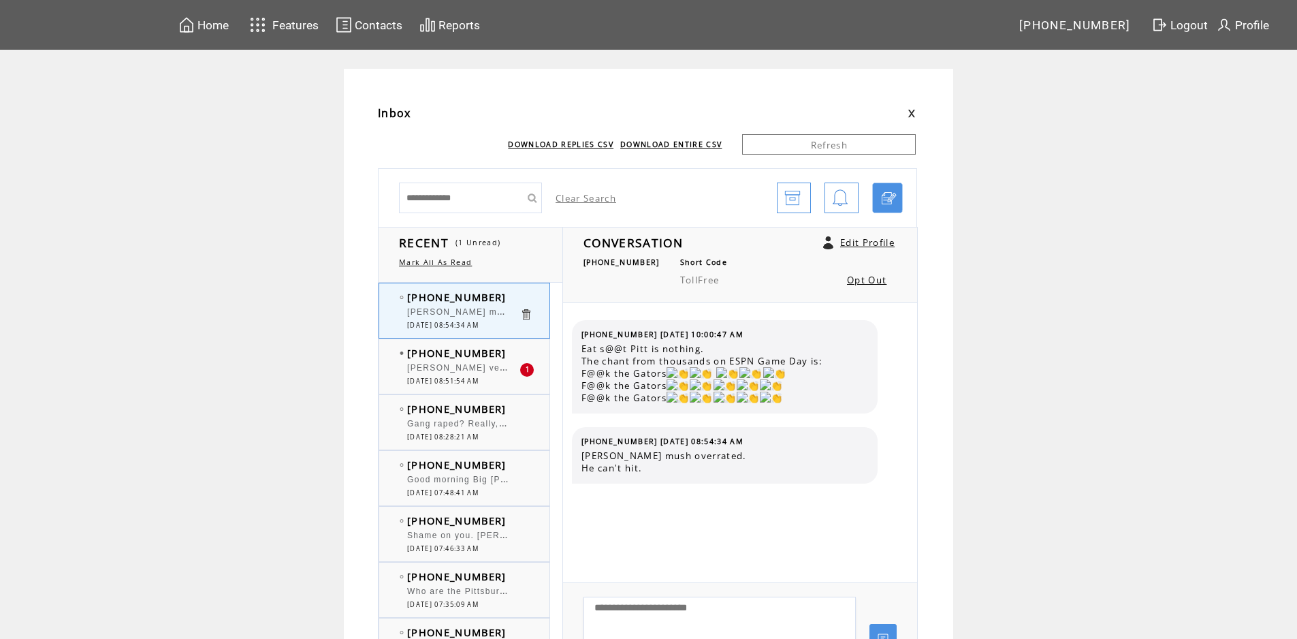
click at [509, 347] on td "[PHONE_NUMBER]" at bounding box center [463, 353] width 112 height 14
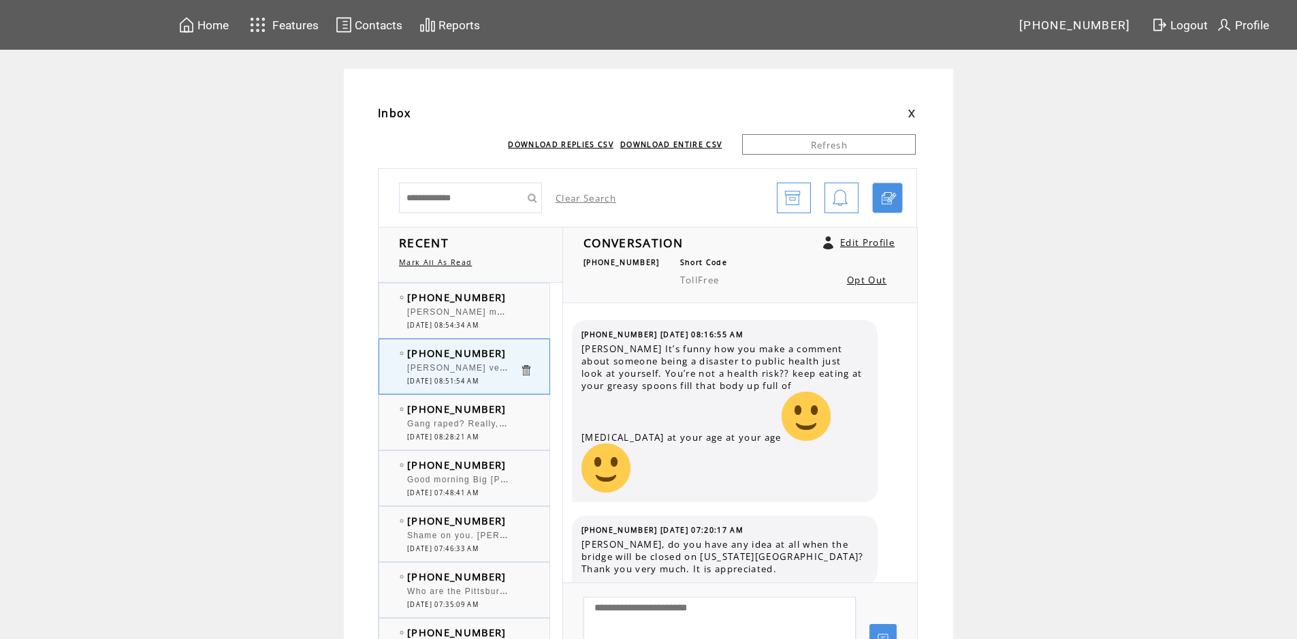
scroll to position [1610, 0]
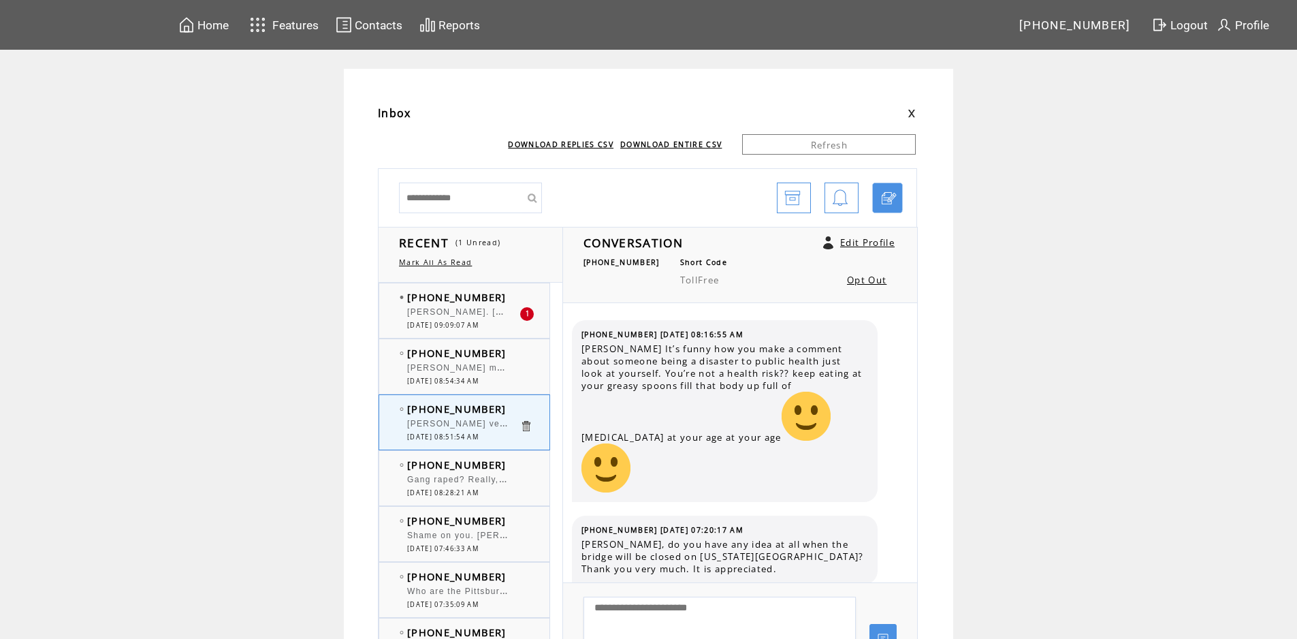
scroll to position [1610, 0]
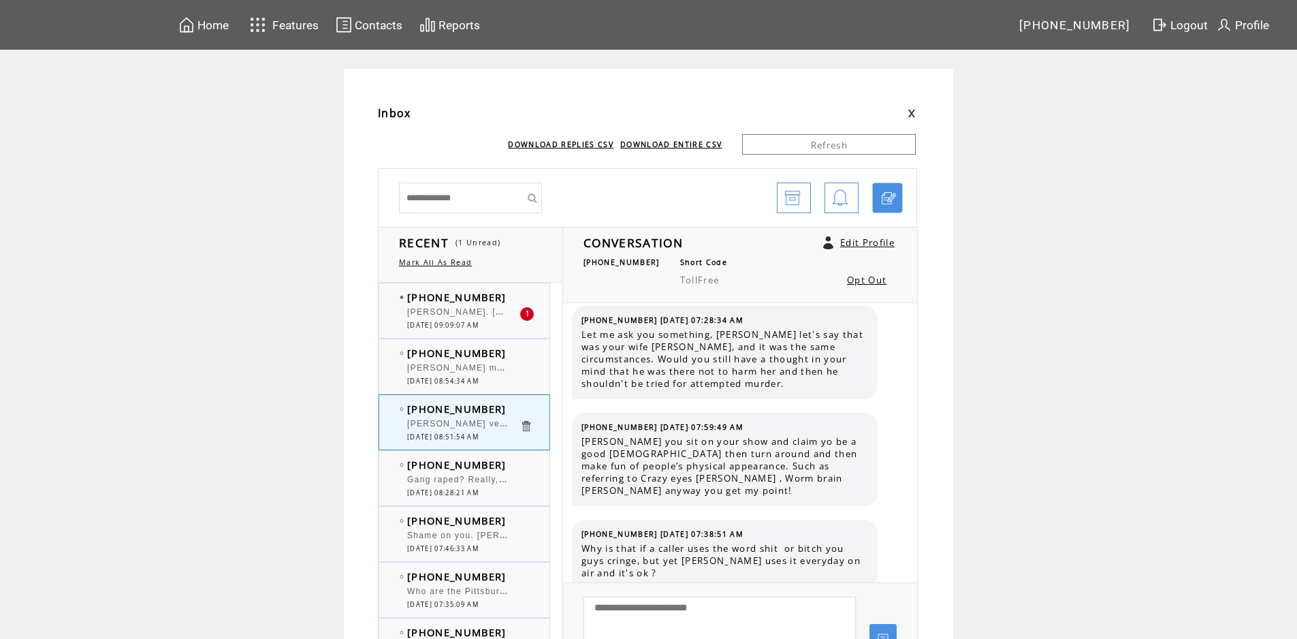
click at [509, 302] on td "[PHONE_NUMBER]" at bounding box center [463, 297] width 112 height 14
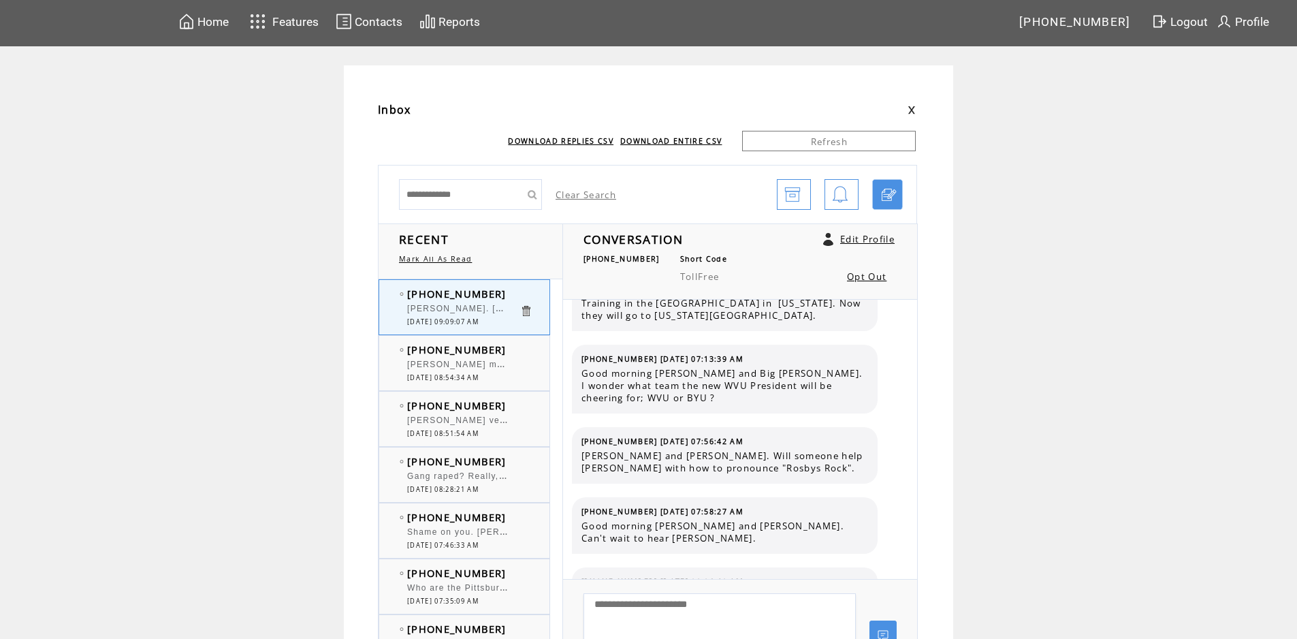
scroll to position [2, 0]
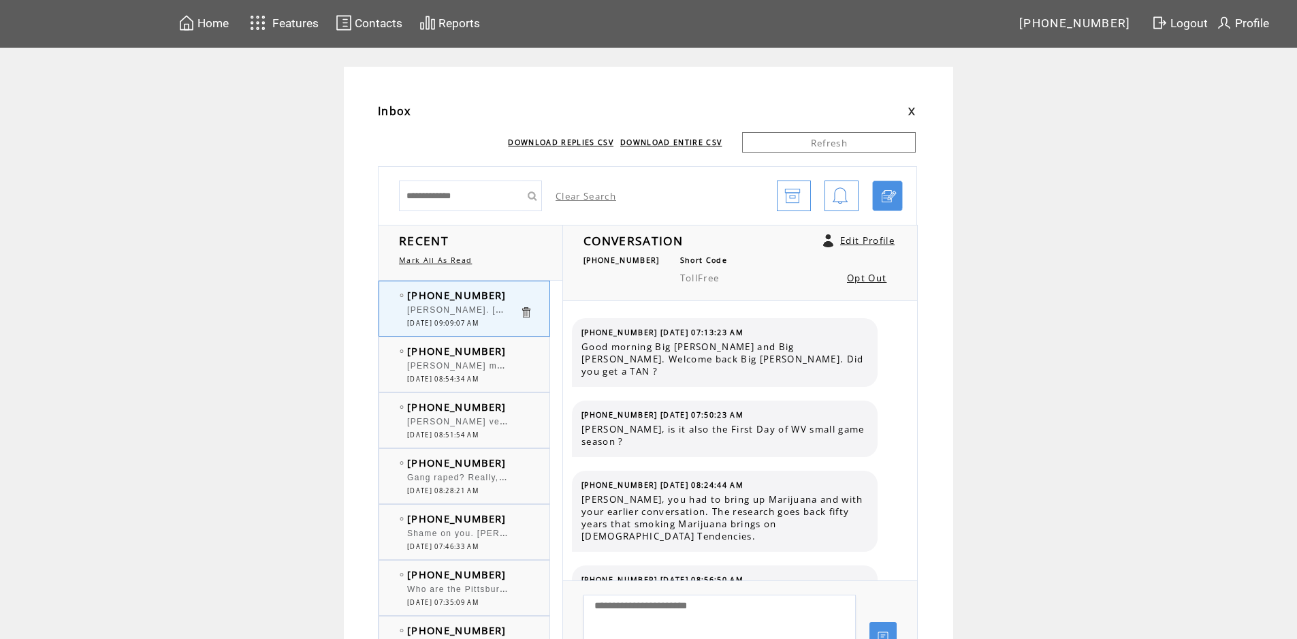
scroll to position [8444, 0]
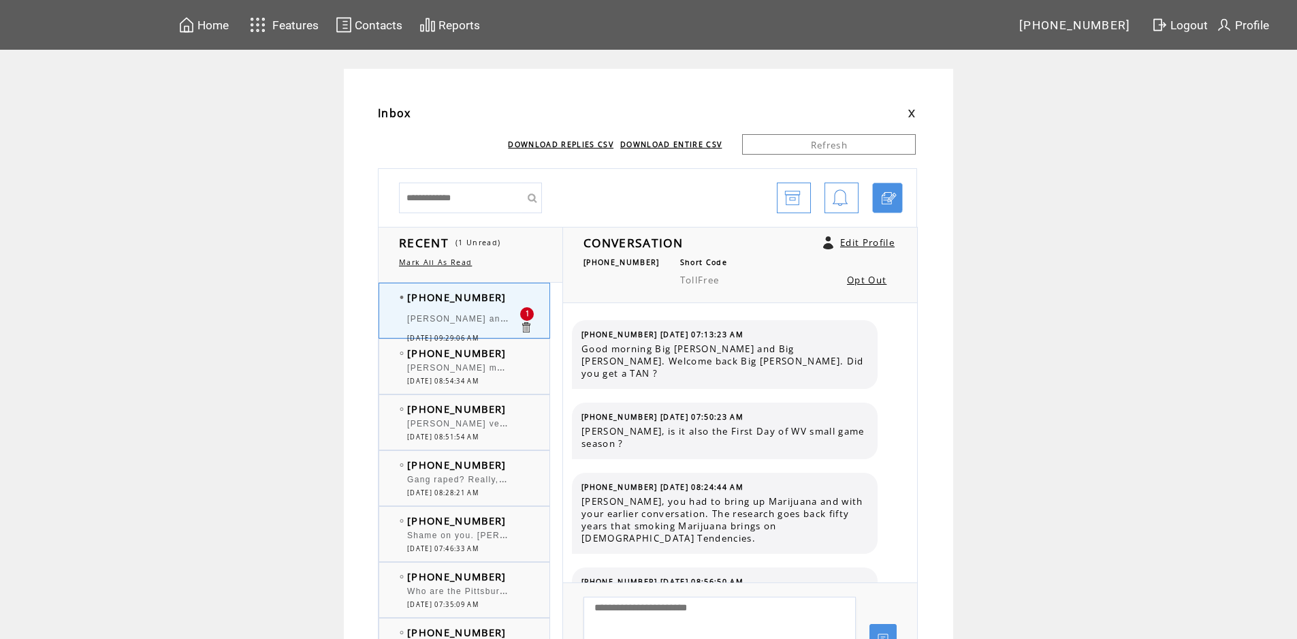
scroll to position [8514, 0]
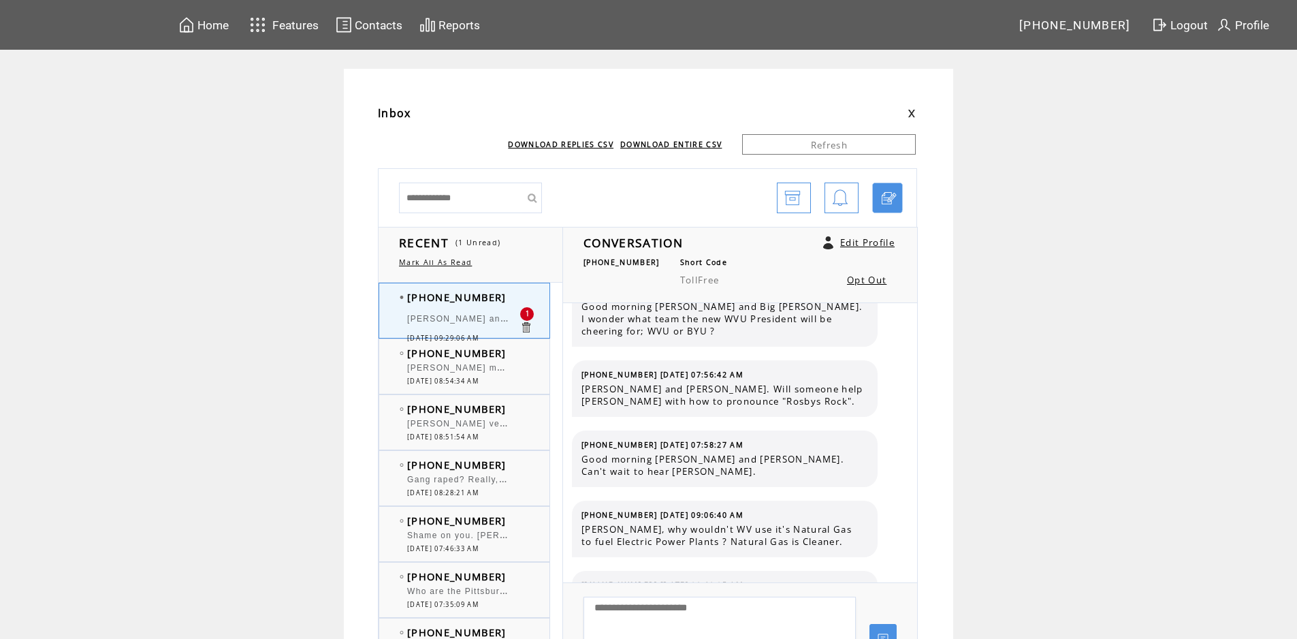
click at [520, 353] on td "[PHONE_NUMBER]" at bounding box center [463, 353] width 112 height 14
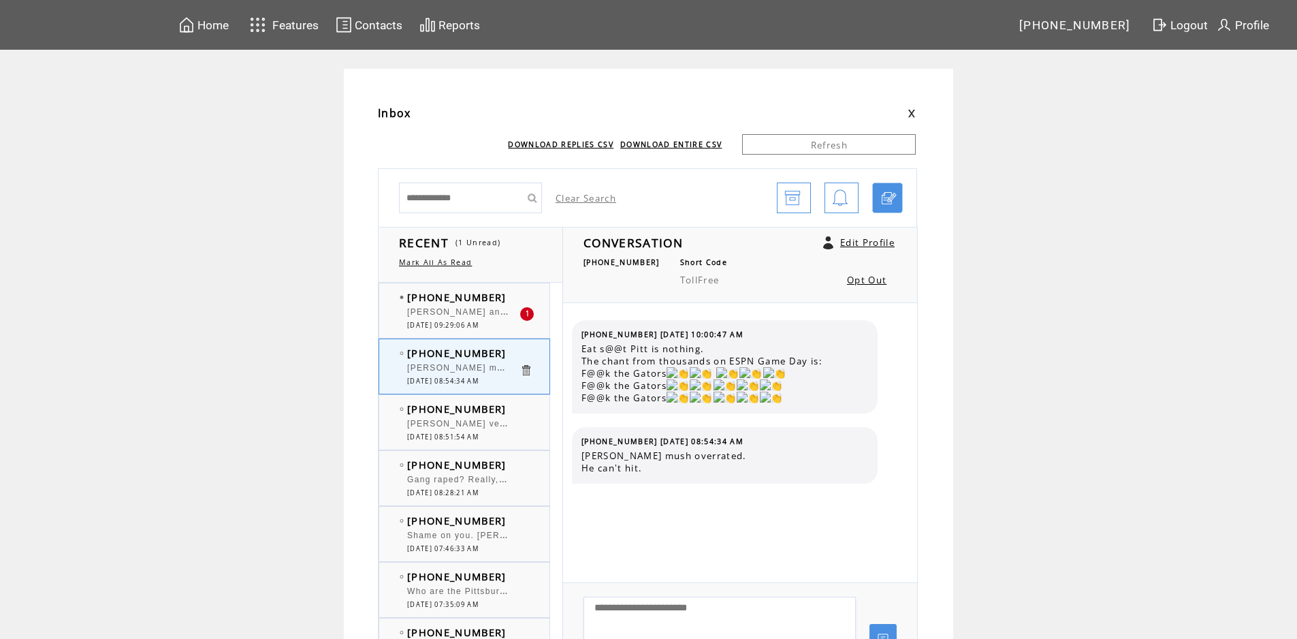
click at [517, 302] on td "[PHONE_NUMBER]" at bounding box center [463, 297] width 112 height 14
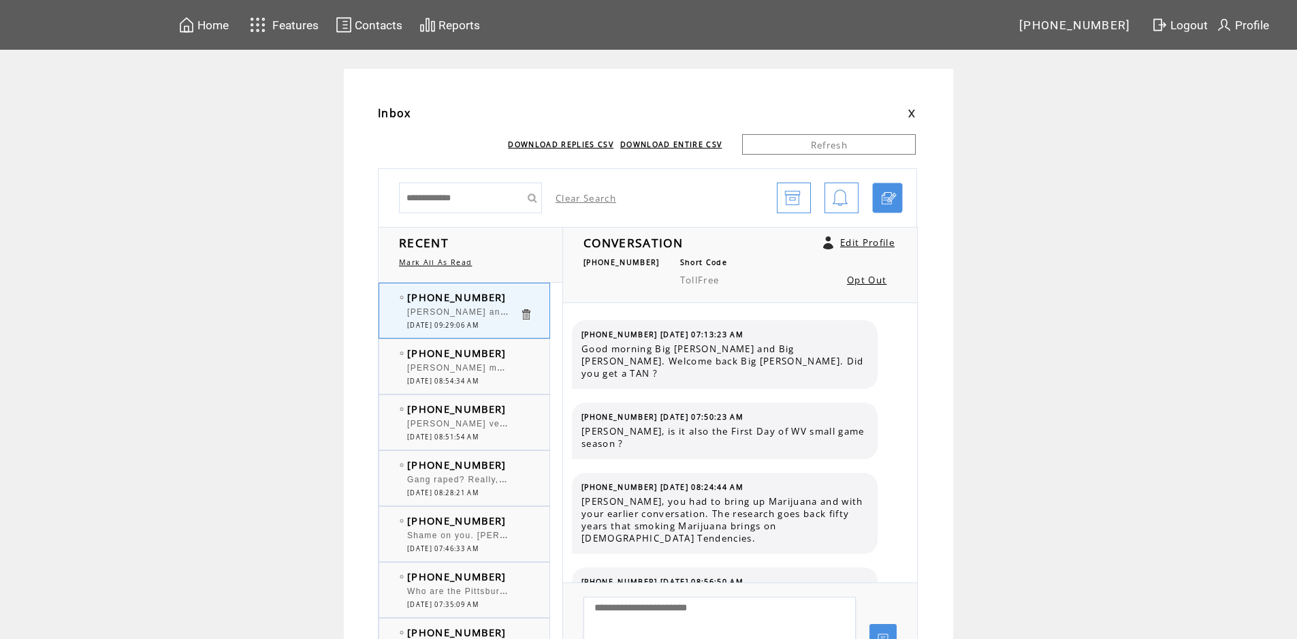
scroll to position [8514, 0]
